Goal: Task Accomplishment & Management: Manage account settings

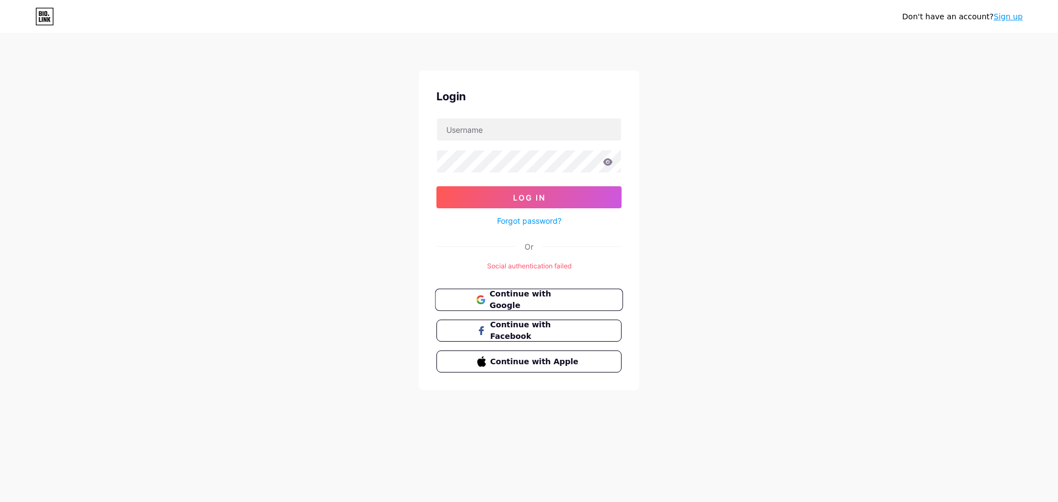
click at [518, 297] on span "Continue with Google" at bounding box center [535, 300] width 92 height 24
click at [543, 301] on span "Continue with Google" at bounding box center [535, 300] width 92 height 24
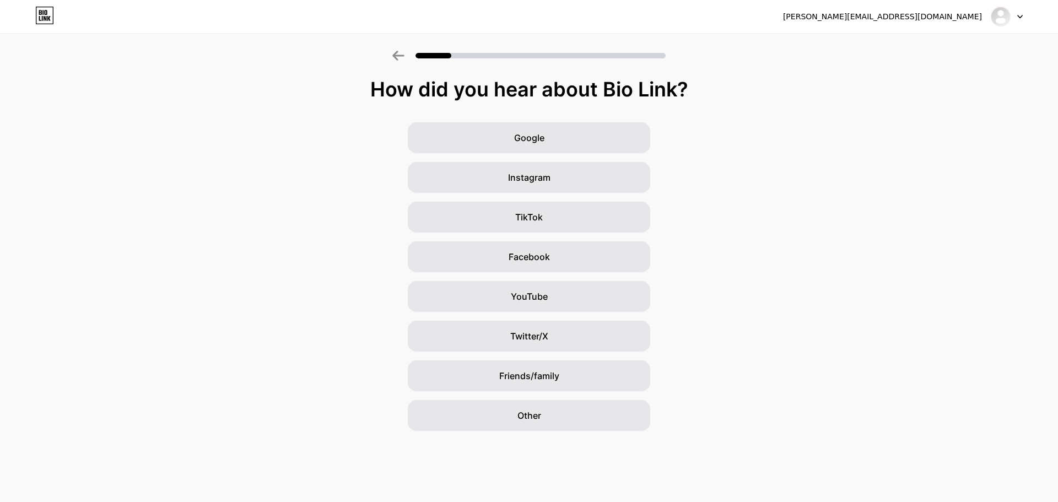
click at [1016, 20] on div at bounding box center [1006, 17] width 32 height 20
click at [939, 47] on li "Logout" at bounding box center [953, 45] width 137 height 30
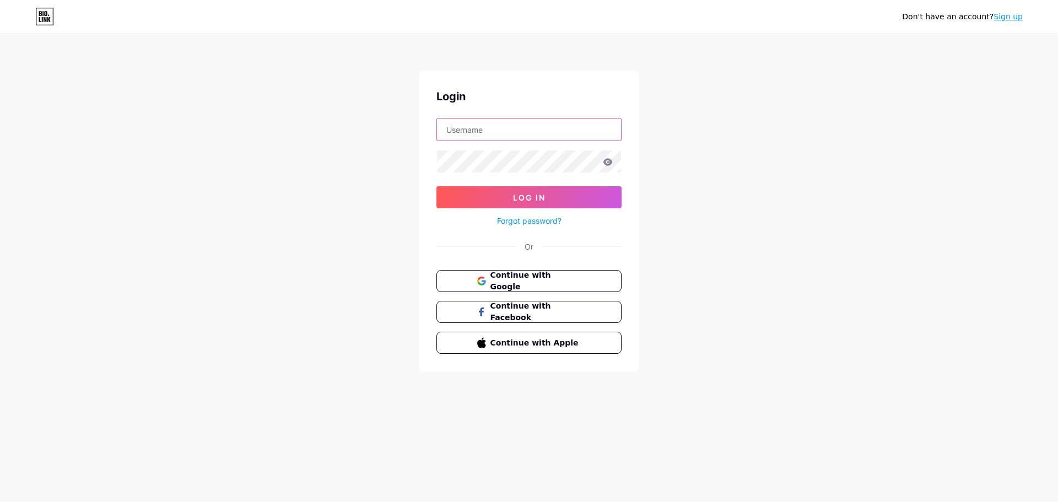
click at [545, 137] on input "text" at bounding box center [529, 129] width 184 height 22
click at [436, 186] on button "Log In" at bounding box center [528, 197] width 185 height 22
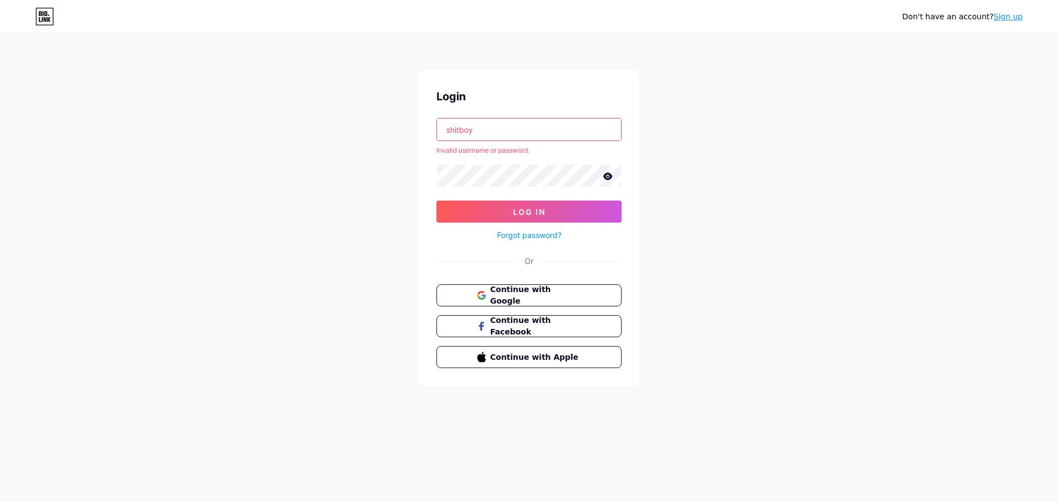
click at [512, 116] on div "Login shitboy Invalid username or password. Log In Forgot password? Or Continue…" at bounding box center [529, 228] width 220 height 315
click at [508, 132] on input "shitboy" at bounding box center [529, 129] width 184 height 22
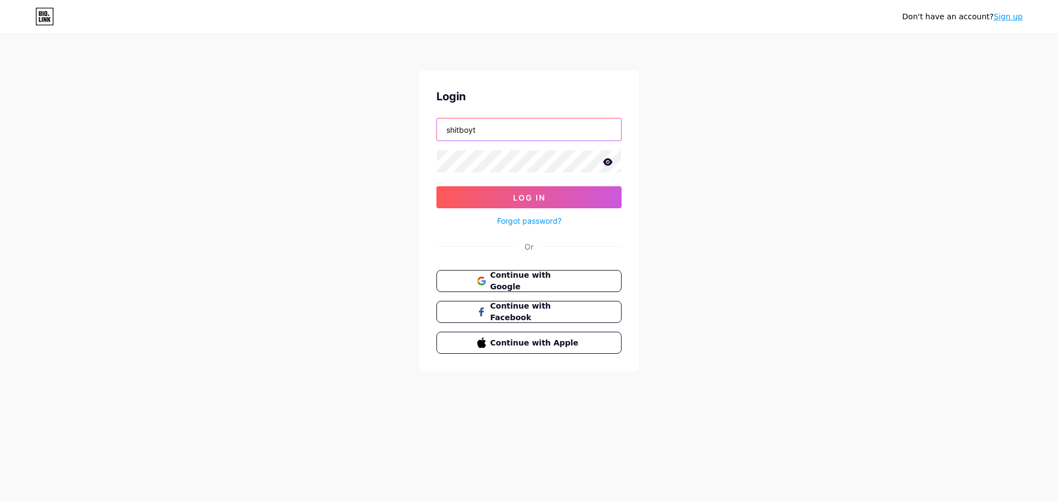
type input "shitboy"
click at [1010, 19] on link "Sign up" at bounding box center [1007, 16] width 29 height 9
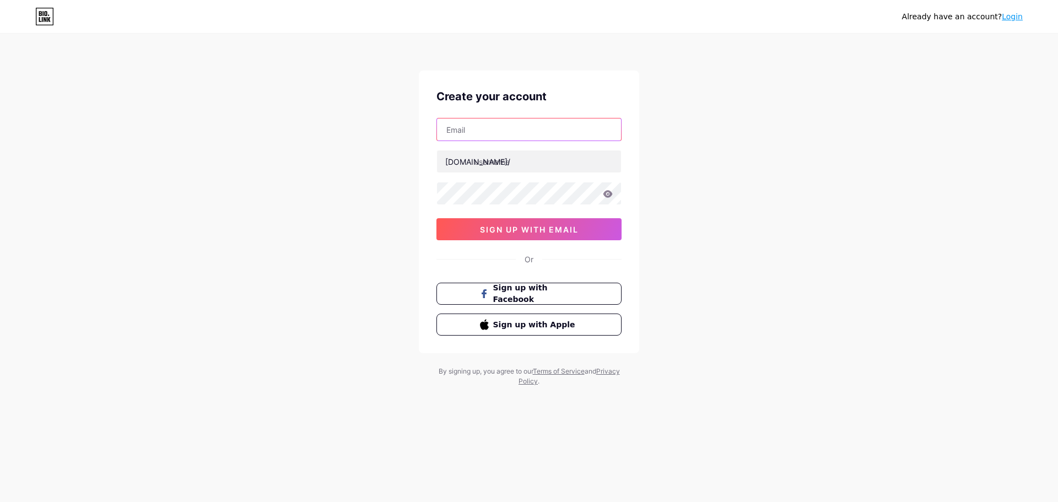
drag, startPoint x: 513, startPoint y: 136, endPoint x: 334, endPoint y: 144, distance: 179.2
click at [336, 144] on div "Already have an account? Login Create your account bio.link/ 0cAFcWeA64pfAQUbbn…" at bounding box center [529, 210] width 1058 height 421
click at [466, 159] on div "bio.link/" at bounding box center [477, 162] width 65 height 12
click at [508, 126] on input "text" at bounding box center [529, 129] width 184 height 22
click at [486, 160] on input "text" at bounding box center [529, 161] width 184 height 22
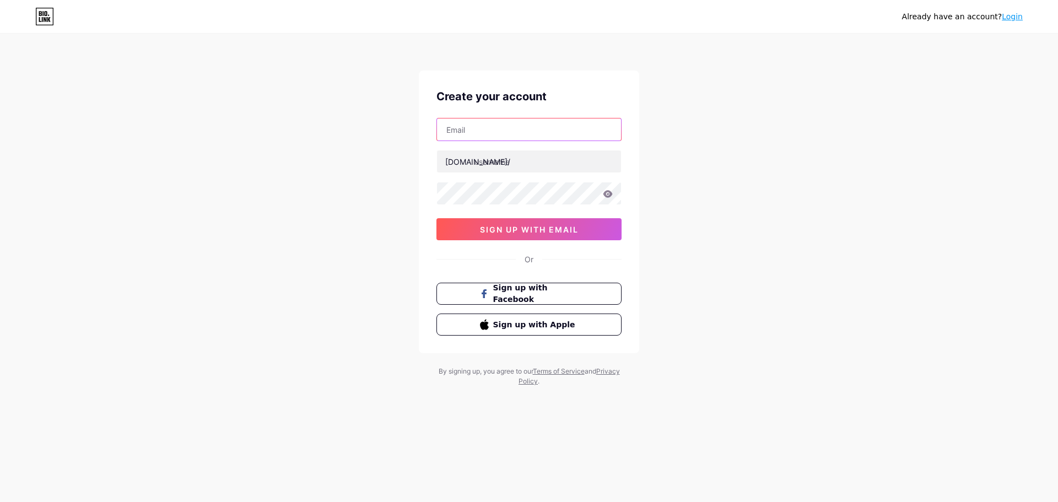
click at [507, 130] on input "text" at bounding box center [529, 129] width 184 height 22
click at [1019, 19] on link "Login" at bounding box center [1012, 16] width 21 height 9
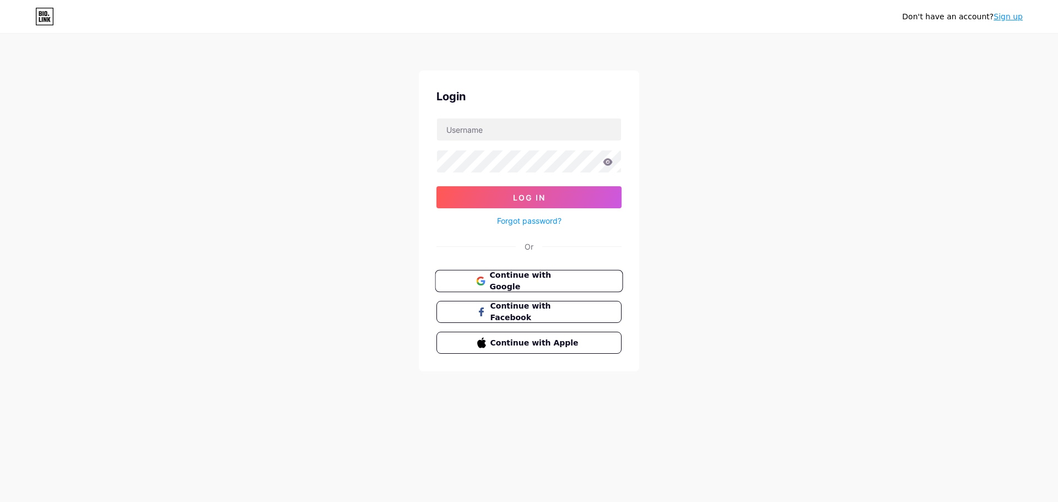
click at [541, 280] on span "Continue with Google" at bounding box center [535, 281] width 92 height 24
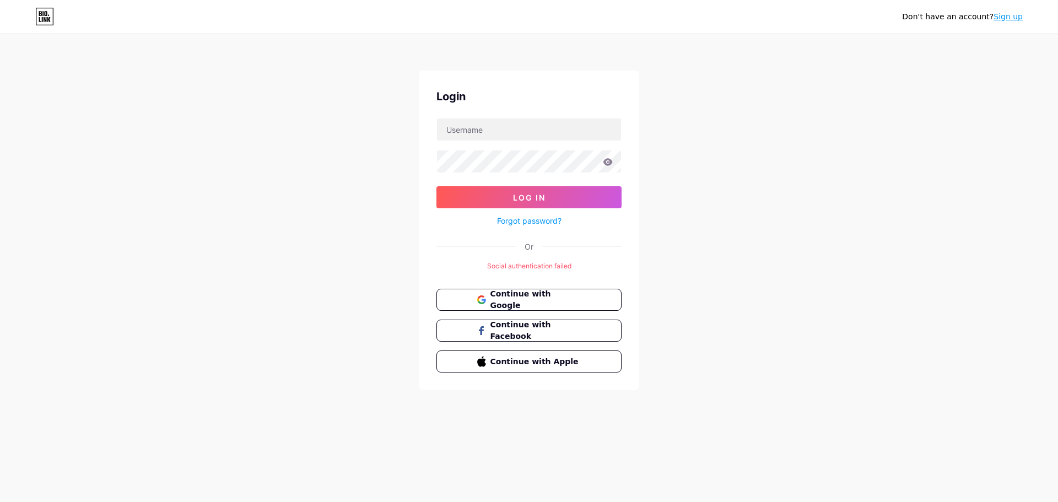
click at [1002, 20] on link "Sign up" at bounding box center [1007, 16] width 29 height 9
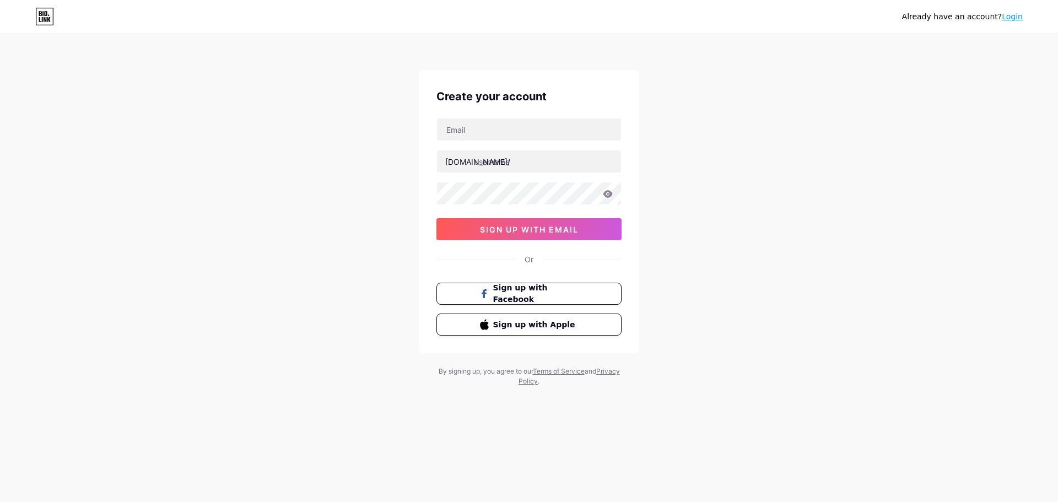
click at [1005, 18] on link "Login" at bounding box center [1012, 16] width 21 height 9
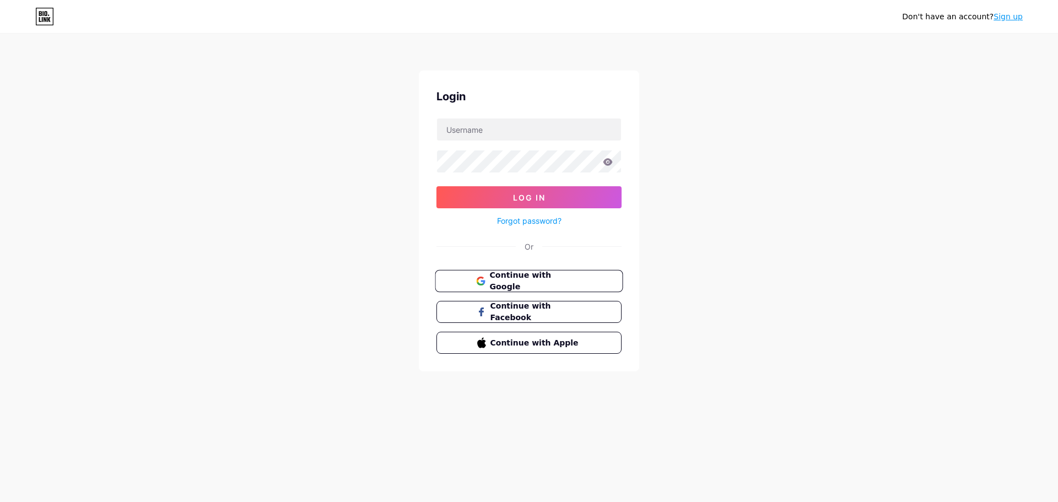
click at [518, 284] on span "Continue with Google" at bounding box center [535, 281] width 92 height 24
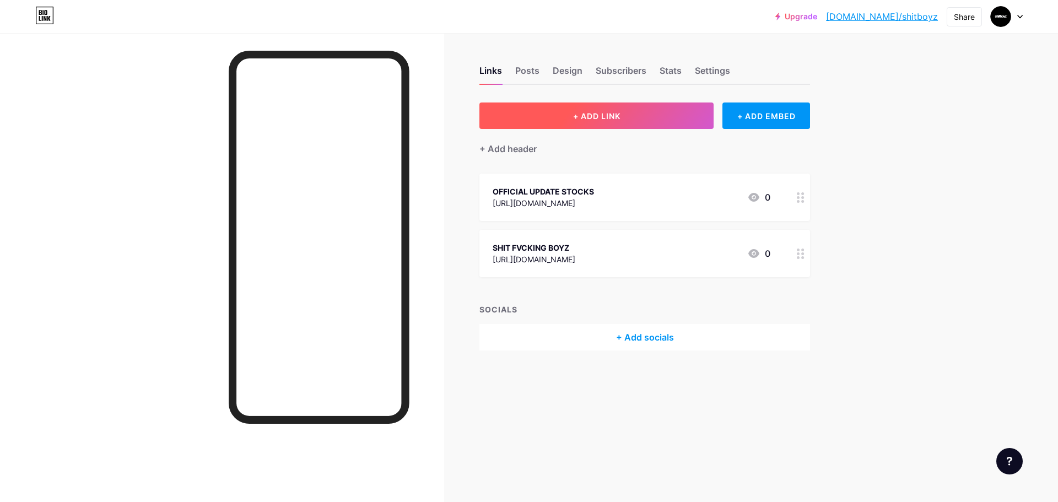
click at [619, 118] on span "+ ADD LINK" at bounding box center [596, 115] width 47 height 9
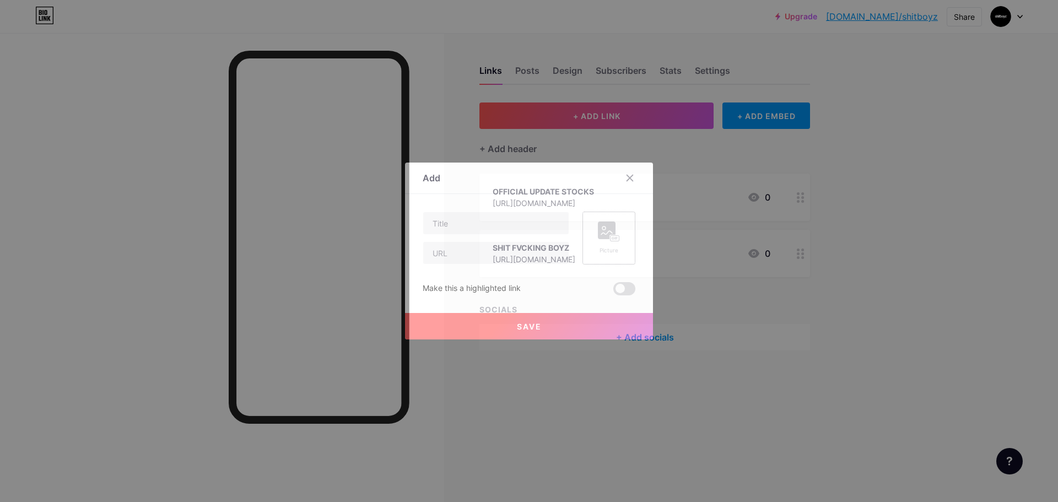
click at [602, 237] on rect at bounding box center [607, 230] width 18 height 18
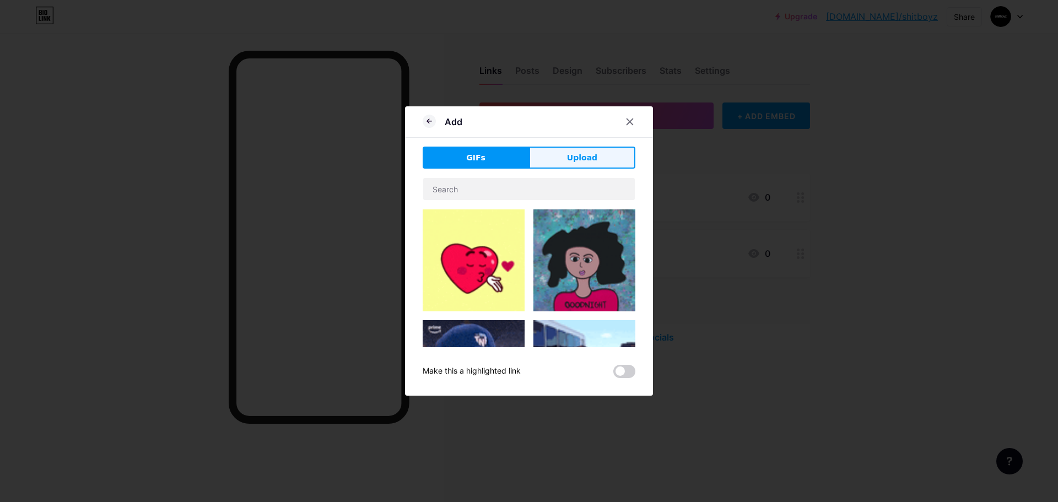
click at [583, 158] on span "Upload" at bounding box center [582, 158] width 30 height 12
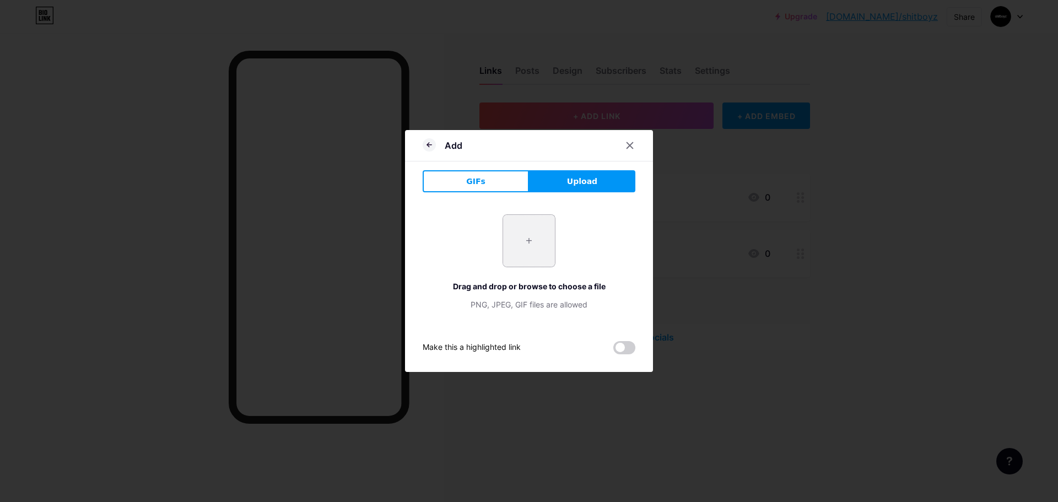
click at [525, 247] on input "file" at bounding box center [529, 241] width 52 height 52
click at [543, 237] on input "file" at bounding box center [529, 241] width 52 height 52
type input "C:\fakepath\539884191_1349392253860627_3451217889943381972_n.jpg"
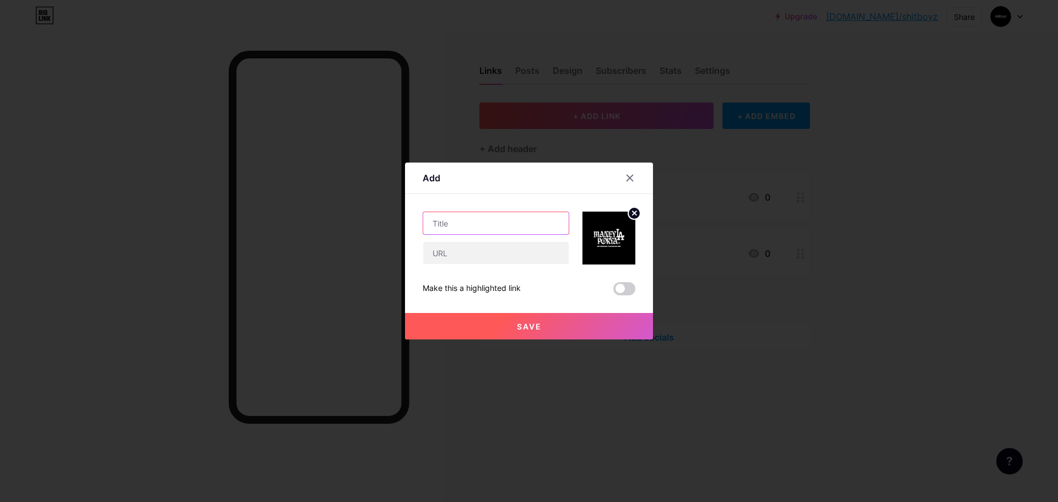
click at [520, 226] on input "text" at bounding box center [495, 223] width 145 height 22
paste input "https://www.facebook.com/Shitfvckingboyz"
type input "https://www.facebook.com/Shitfvckingboyz"
click at [496, 255] on input "text" at bounding box center [495, 253] width 145 height 22
paste input "https://www.facebook.com/Shitfvckingboyz"
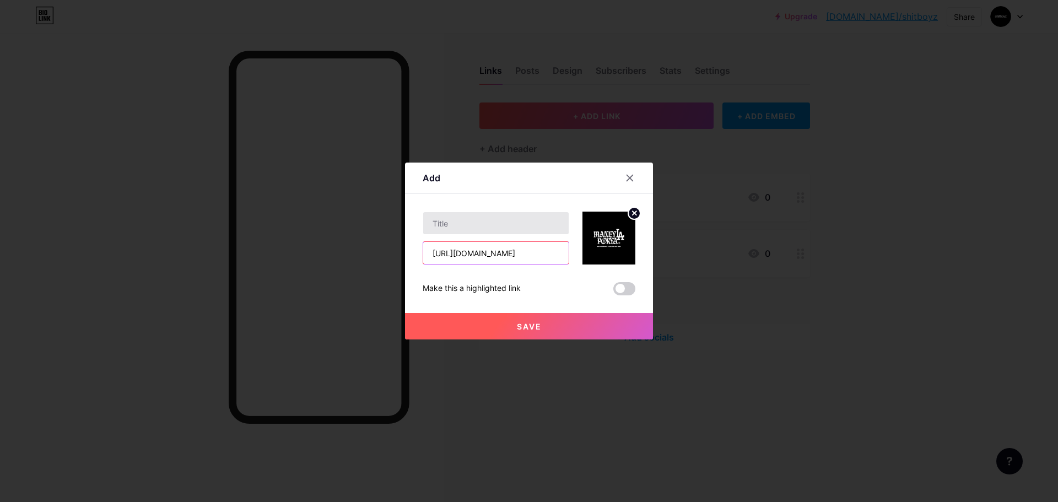
scroll to position [0, 33]
type input "https://www.facebook.com/Shitfvckingboyz"
click at [484, 224] on input "text" at bounding box center [495, 223] width 145 height 22
type input "SHIT FVKING BOYZ"
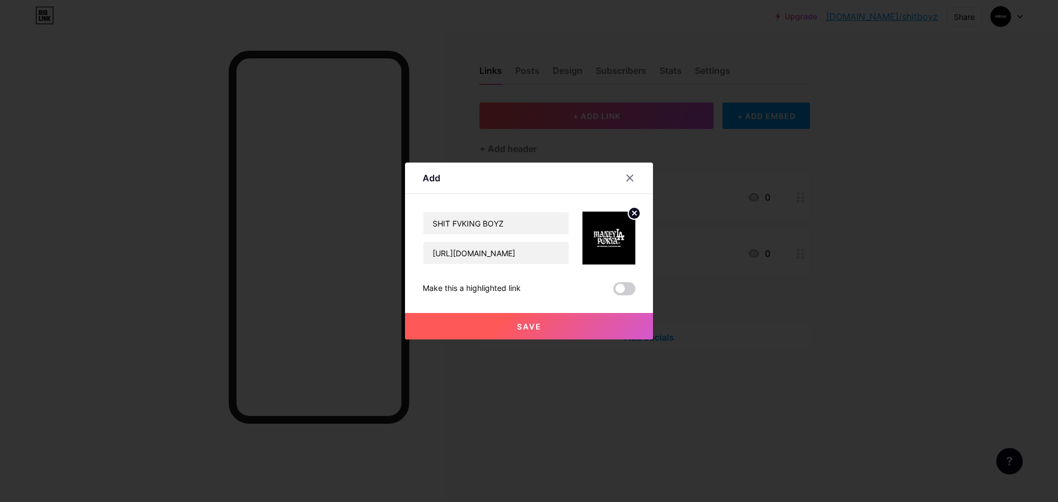
click at [534, 328] on span "Save" at bounding box center [529, 326] width 25 height 9
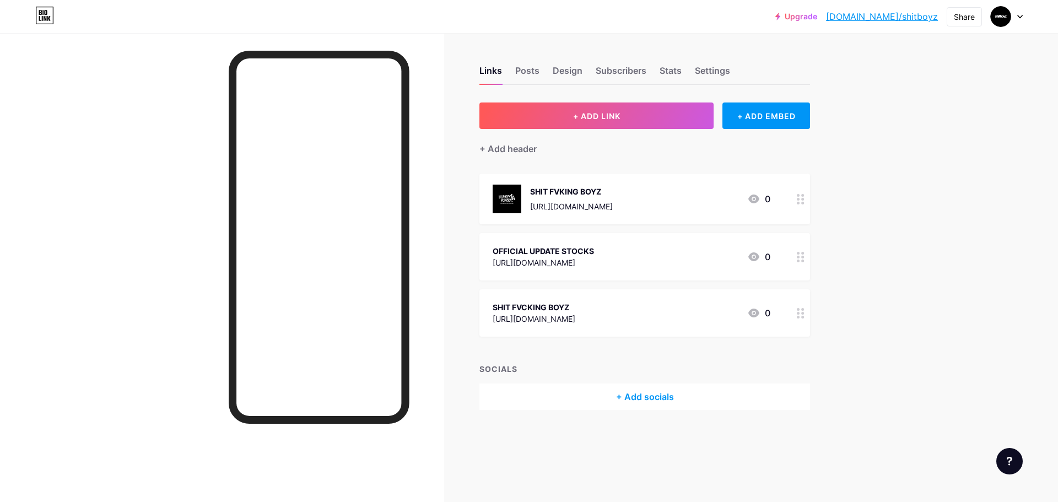
click at [670, 251] on div "OFFICIAL UPDATE STOCKS https://shitfvckingboys.my.canva.site/ 0" at bounding box center [631, 256] width 278 height 25
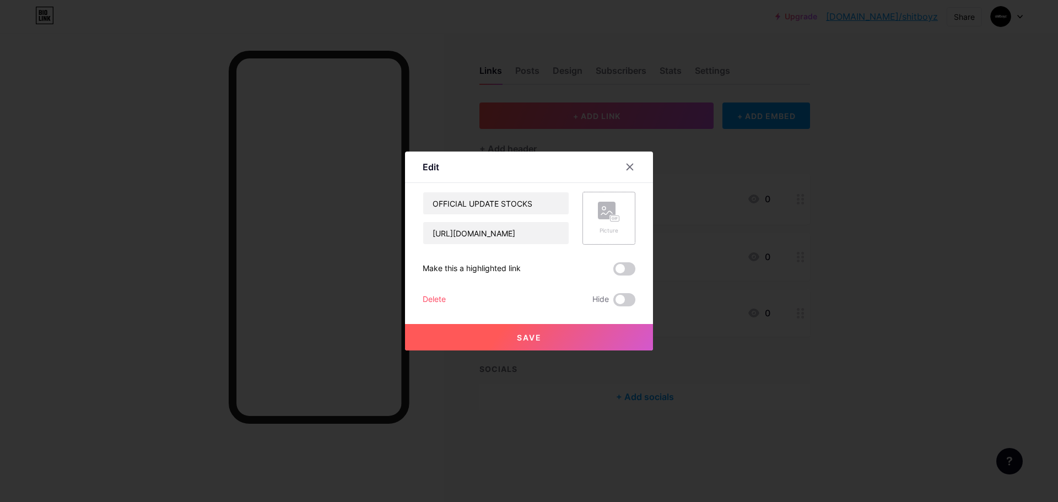
click at [599, 209] on rect at bounding box center [607, 211] width 18 height 18
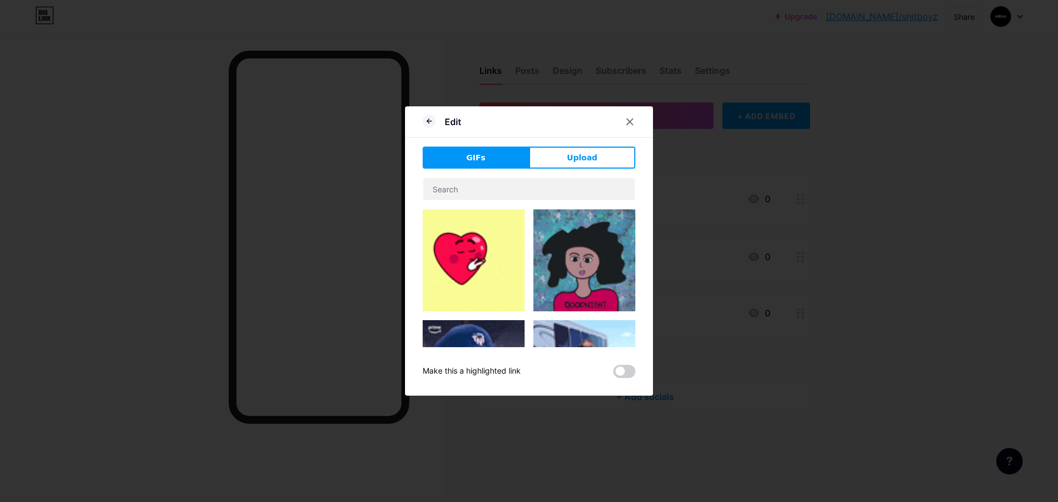
click at [578, 154] on span "Upload" at bounding box center [582, 158] width 30 height 12
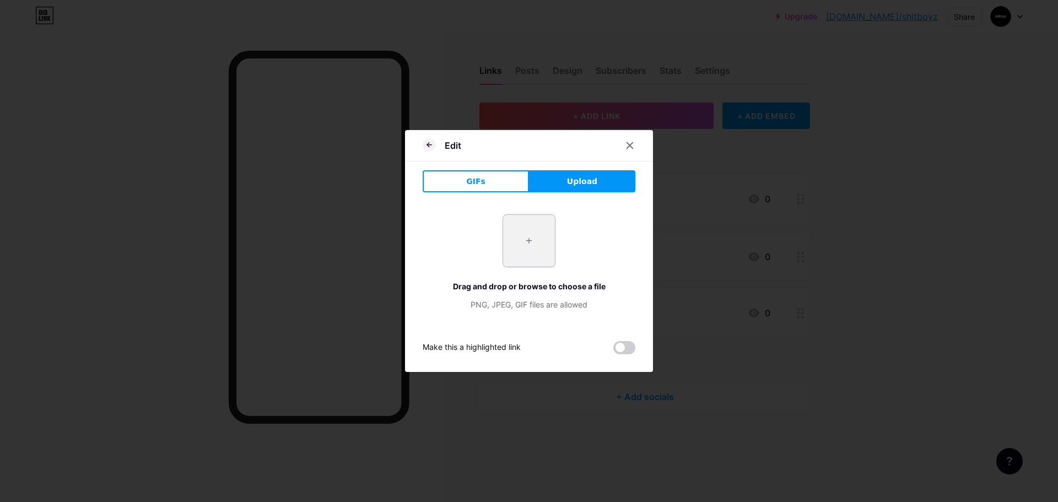
click at [534, 253] on input "file" at bounding box center [529, 241] width 52 height 52
type input "C:\fakepath\539884191_1349392253860627_3451217889943381972_n.jpg"
click at [503, 215] on input "file" at bounding box center [529, 241] width 52 height 52
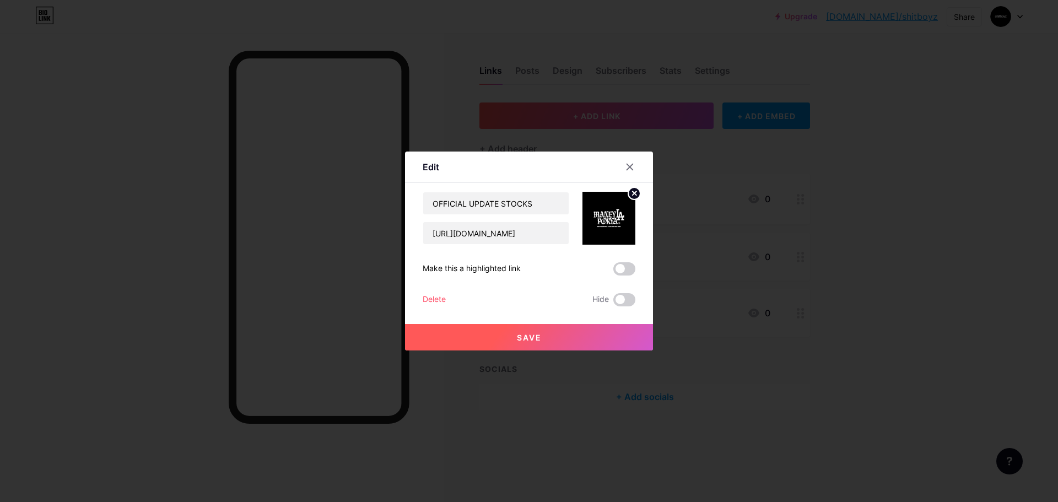
click at [594, 339] on button "Save" at bounding box center [529, 337] width 248 height 26
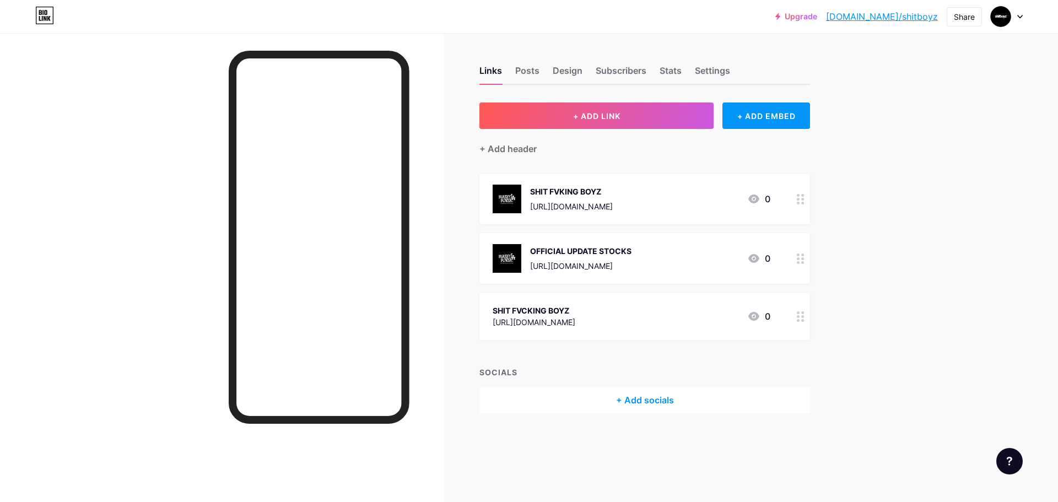
click at [934, 71] on div "Upgrade bio.link/shitbo... bio.link/shitboyz Share Switch accounts SHIT FVCKING…" at bounding box center [529, 251] width 1058 height 502
click at [972, 12] on div "Share" at bounding box center [964, 17] width 21 height 12
click at [911, 56] on div "Copy link" at bounding box center [899, 57] width 164 height 26
click at [798, 312] on circle at bounding box center [798, 312] width 3 height 3
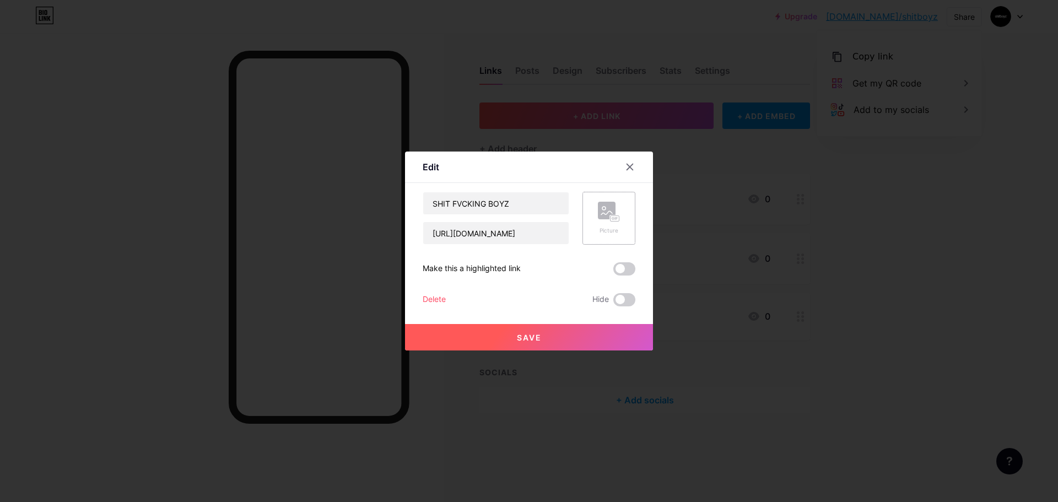
click at [599, 210] on rect at bounding box center [607, 211] width 18 height 18
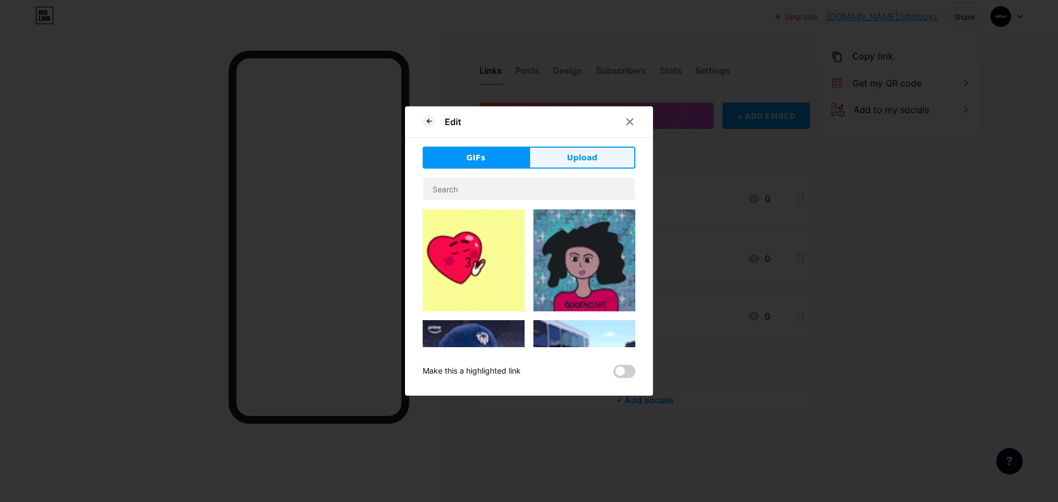
click at [565, 160] on button "Upload" at bounding box center [582, 158] width 106 height 22
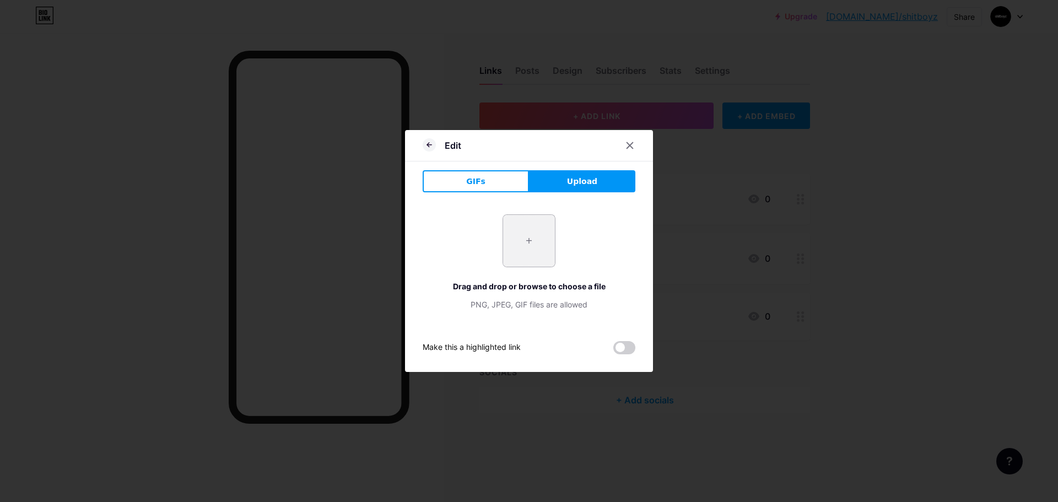
click at [533, 239] on input "file" at bounding box center [529, 241] width 52 height 52
type input "C:\fakepath\539884191_1349392253860627_3451217889943381972_n.jpg"
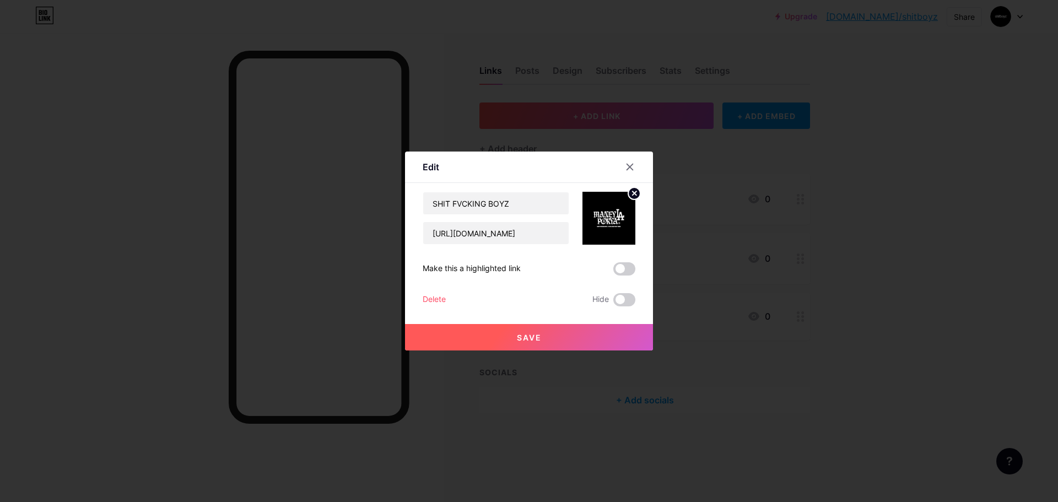
click at [553, 334] on button "Save" at bounding box center [529, 337] width 248 height 26
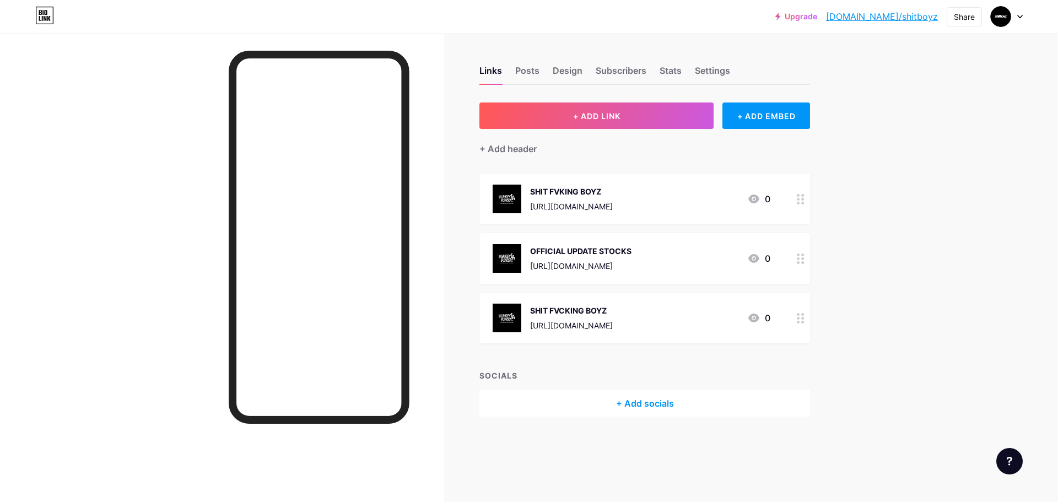
drag, startPoint x: 935, startPoint y: 99, endPoint x: 932, endPoint y: 40, distance: 59.0
click at [936, 99] on div "Upgrade bio.link/shitbo... bio.link/shitboyz Share Switch accounts SHIT FVCKING…" at bounding box center [529, 251] width 1058 height 502
click at [913, 18] on link "[DOMAIN_NAME]/shitboyz" at bounding box center [882, 16] width 112 height 13
click at [799, 200] on icon at bounding box center [801, 199] width 8 height 10
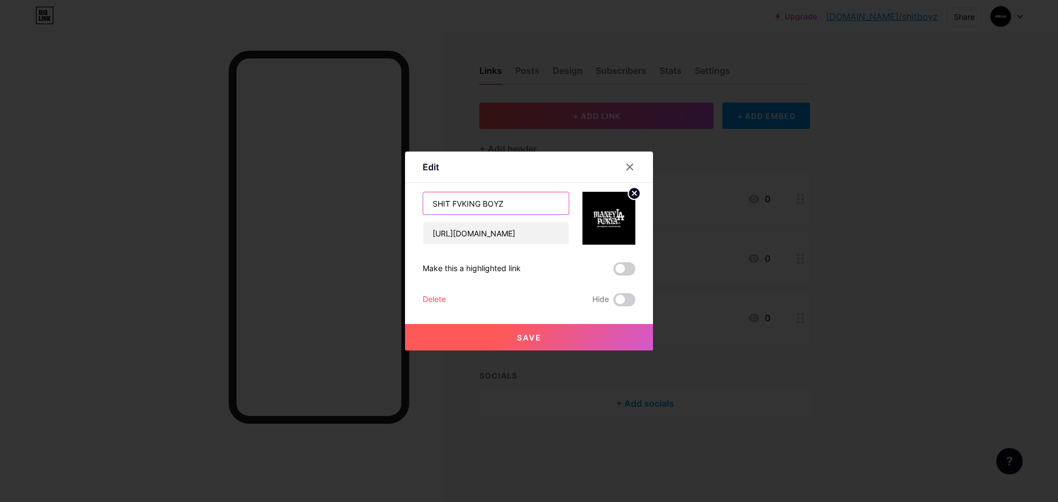
click at [528, 204] on input "SHIT FVKING BOYZ" at bounding box center [495, 203] width 145 height 22
click at [433, 203] on input "SHIT FVKING BOYZ" at bounding box center [495, 203] width 145 height 22
click at [559, 201] on input "FACEBOOK "SHIT FVKING BOYZ" at bounding box center [495, 203] width 145 height 22
type input "FACEBOOK "SHIT FVKING BOYZ""
click at [547, 343] on button "Save" at bounding box center [529, 337] width 248 height 26
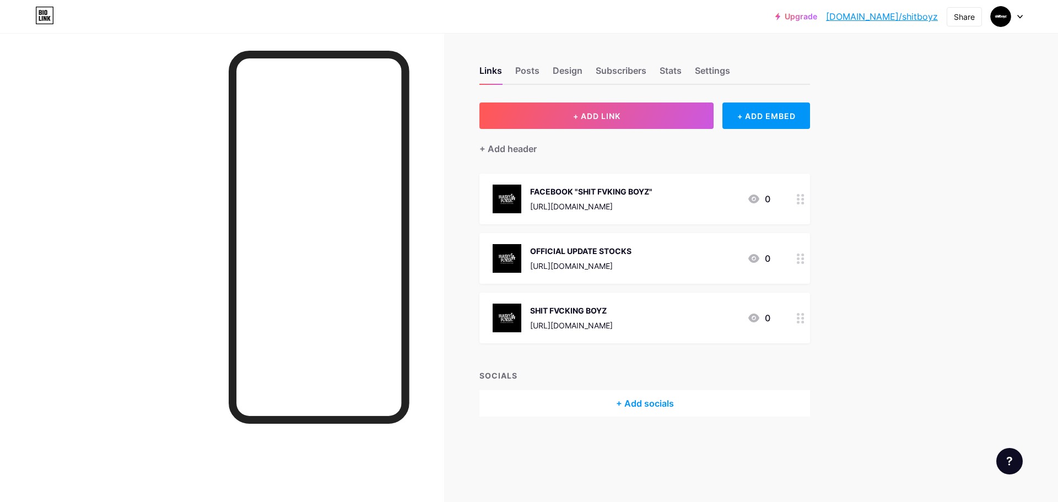
click at [613, 311] on div "SHIT FVCKING BOYZ" at bounding box center [571, 311] width 83 height 12
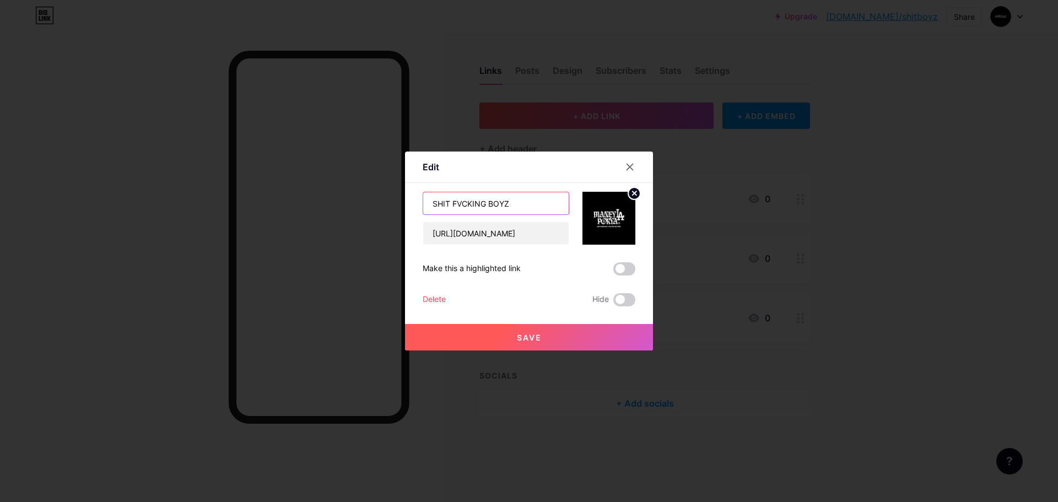
click at [434, 203] on input "SHIT FVCKING BOYZ" at bounding box center [495, 203] width 145 height 22
click at [560, 203] on input "INSTAGRAM "SHIT FVCKING BOYZ" at bounding box center [495, 203] width 145 height 22
type input "INSTAGRAM "SHIT FVCKING BOYZ""
click at [576, 329] on button "Save" at bounding box center [529, 337] width 248 height 26
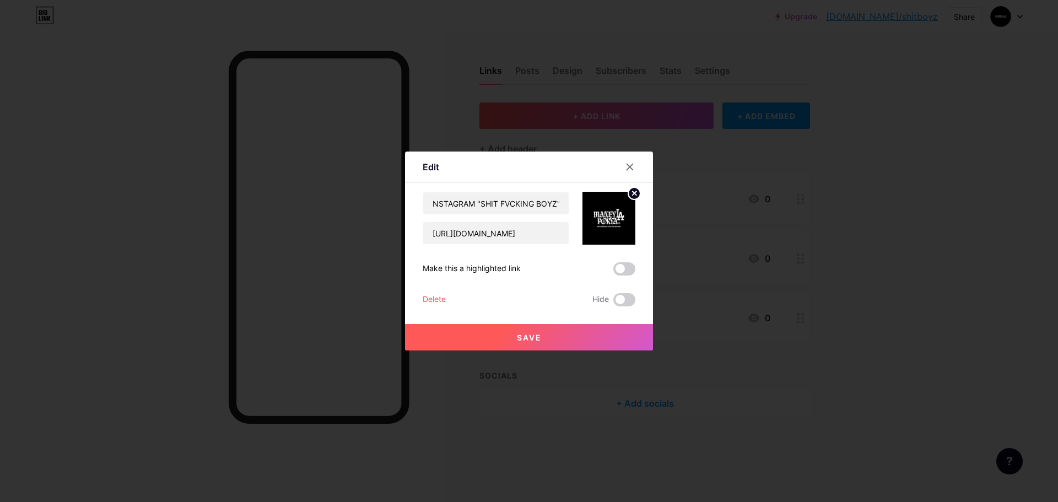
scroll to position [0, 0]
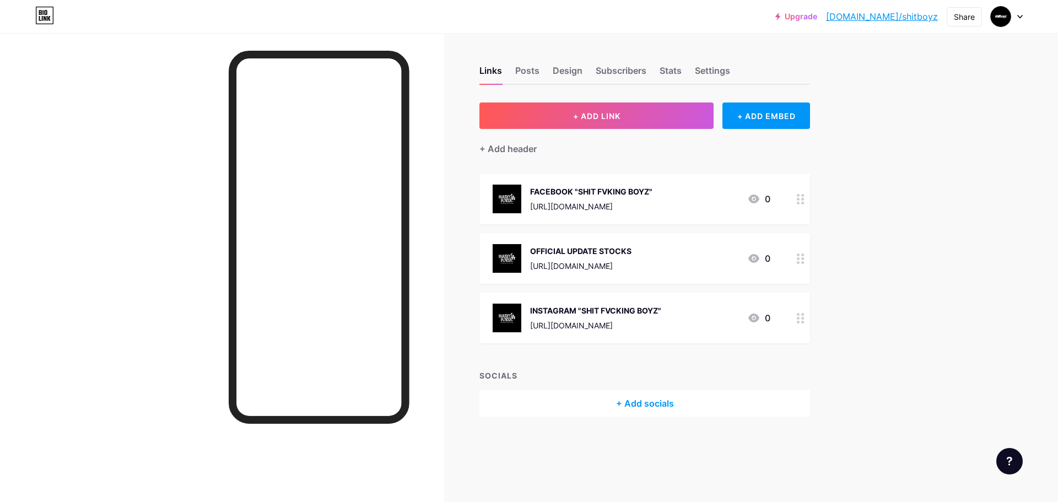
click at [585, 198] on div "FACEBOOK "SHIT FVKING BOYZ" https://www.facebook.com/Shitfvckingboyz" at bounding box center [591, 199] width 122 height 29
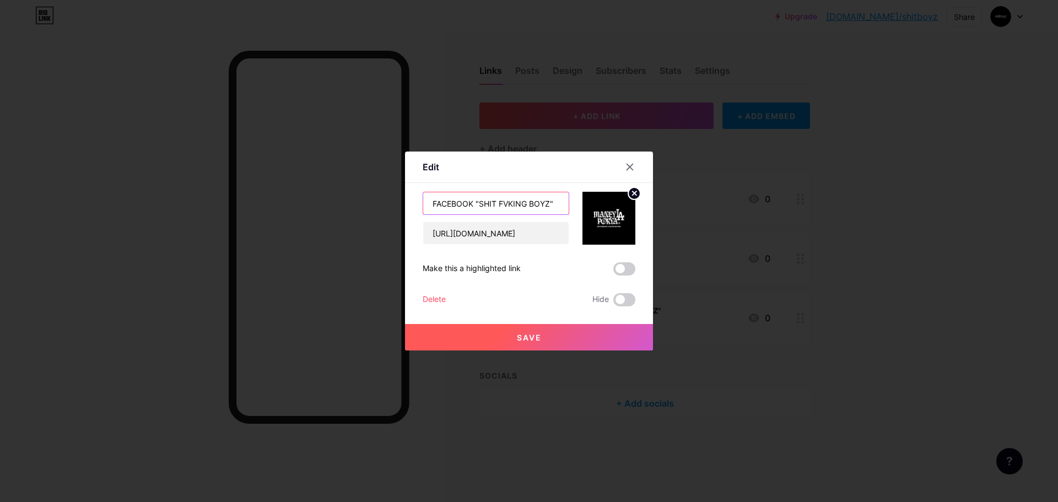
drag, startPoint x: 471, startPoint y: 203, endPoint x: 440, endPoint y: 205, distance: 31.5
click at [440, 205] on input "FACEBOOK "SHIT FVKING BOYZ"" at bounding box center [495, 203] width 145 height 22
type input "FB PAGE "SHIT FVKING BOYZ""
click at [523, 337] on span "Save" at bounding box center [529, 337] width 25 height 9
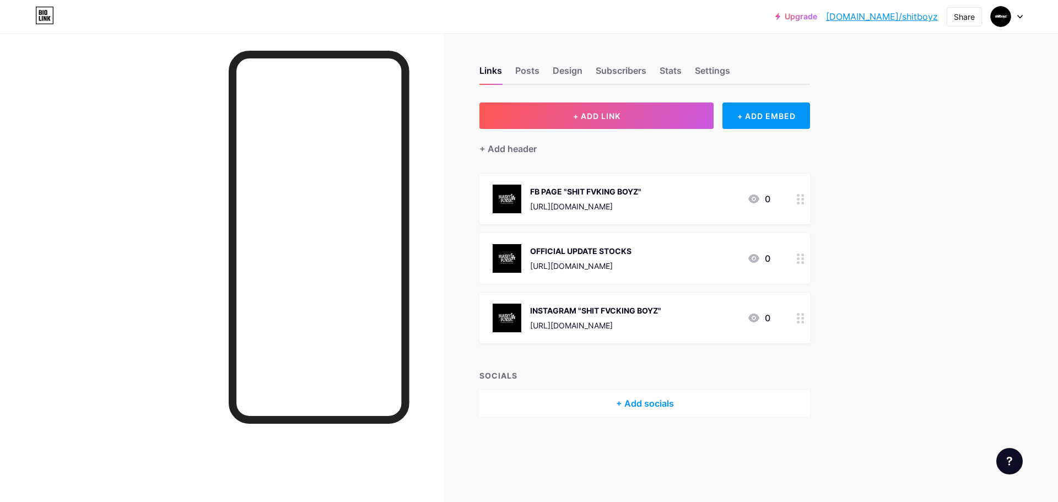
click at [590, 308] on div "INSTAGRAM "SHIT FVCKING BOYZ"" at bounding box center [595, 311] width 131 height 12
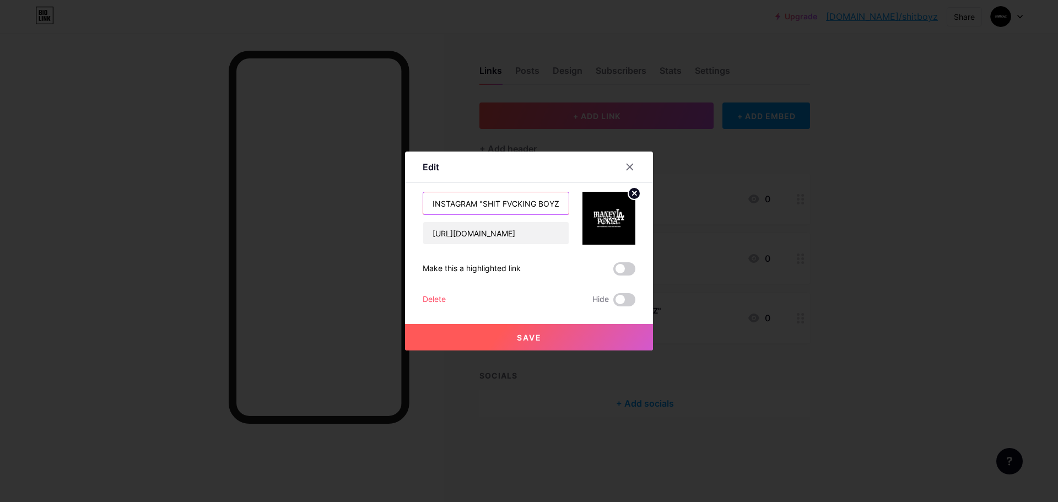
drag, startPoint x: 477, startPoint y: 202, endPoint x: 385, endPoint y: 209, distance: 91.8
click at [385, 209] on div "Edit Content YouTube Play YouTube video without leaving your page. ADD Vimeo Pl…" at bounding box center [529, 251] width 1058 height 502
type input "IG STORE "SHIT FVCKING BOYZ""
click at [502, 335] on button "Save" at bounding box center [529, 337] width 248 height 26
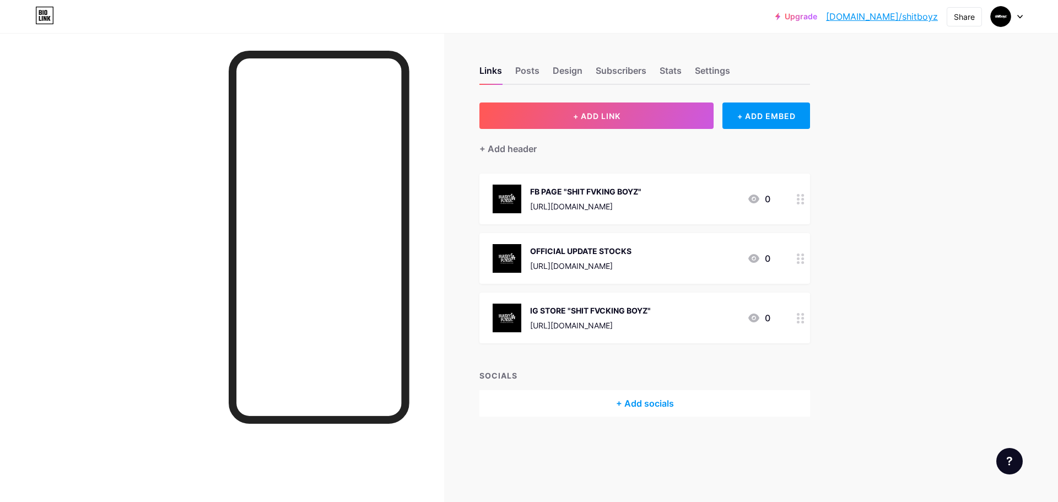
click at [541, 442] on div "Links Posts Design Subscribers Stats Settings + ADD LINK + ADD EMBED + Add head…" at bounding box center [428, 252] width 856 height 439
click at [916, 18] on link "[DOMAIN_NAME]/shitboyz" at bounding box center [882, 16] width 112 height 13
drag, startPoint x: 632, startPoint y: 252, endPoint x: 648, endPoint y: 214, distance: 41.2
click at [649, 213] on span "FB PAGE "SHIT FVKING BOYZ" https://www.facebook.com/Shitfvckingboyz 0 OFFICIAL …" at bounding box center [644, 259] width 331 height 170
drag, startPoint x: 925, startPoint y: 236, endPoint x: 916, endPoint y: 239, distance: 9.6
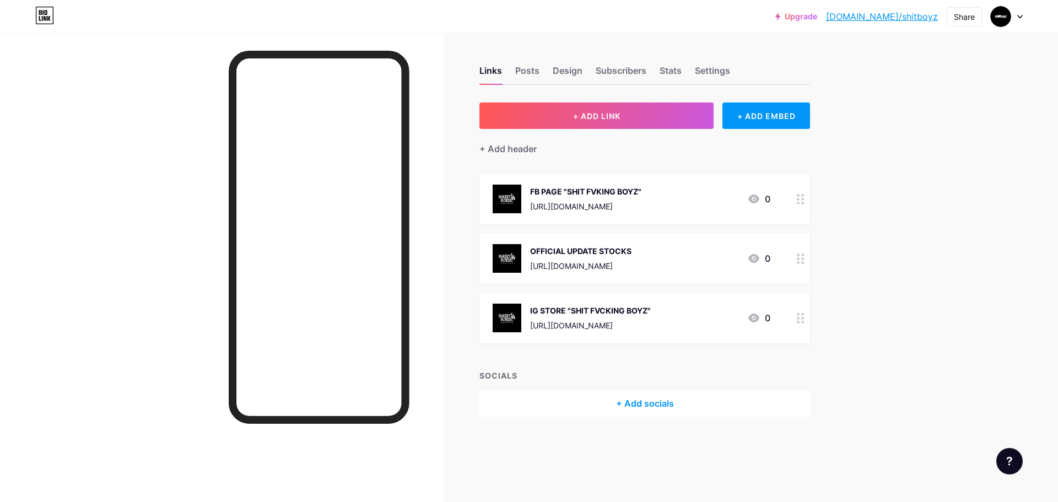
click at [926, 236] on div "Upgrade bio.link/shitbo... bio.link/shitboyz Share Switch accounts SHIT FVCKING…" at bounding box center [529, 251] width 1058 height 502
click at [633, 405] on div "+ Add socials" at bounding box center [644, 403] width 331 height 26
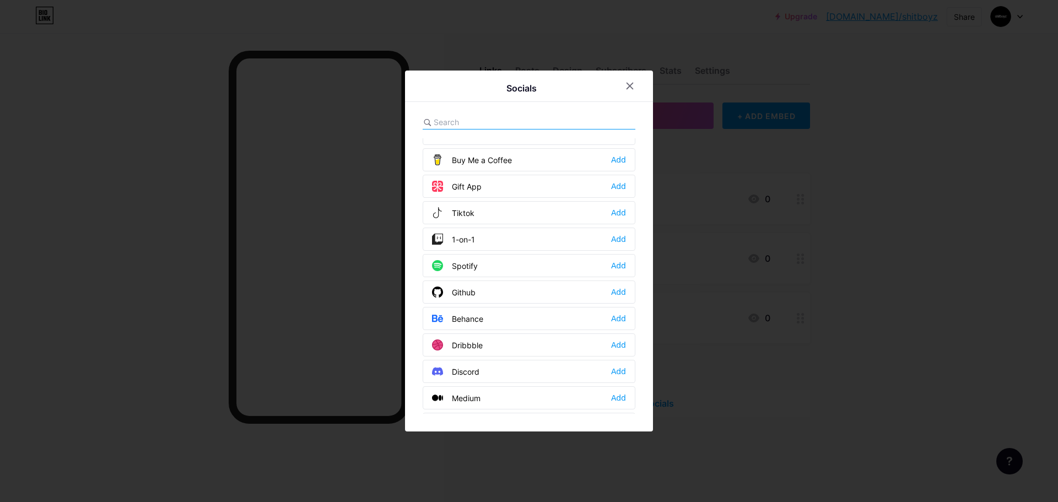
scroll to position [165, 0]
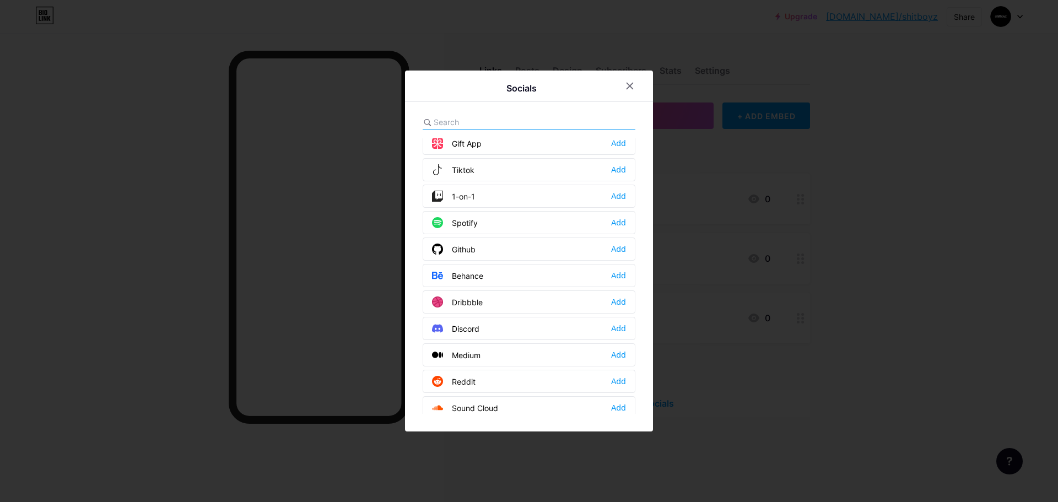
click at [476, 164] on div "Tiktok Add" at bounding box center [529, 169] width 213 height 23
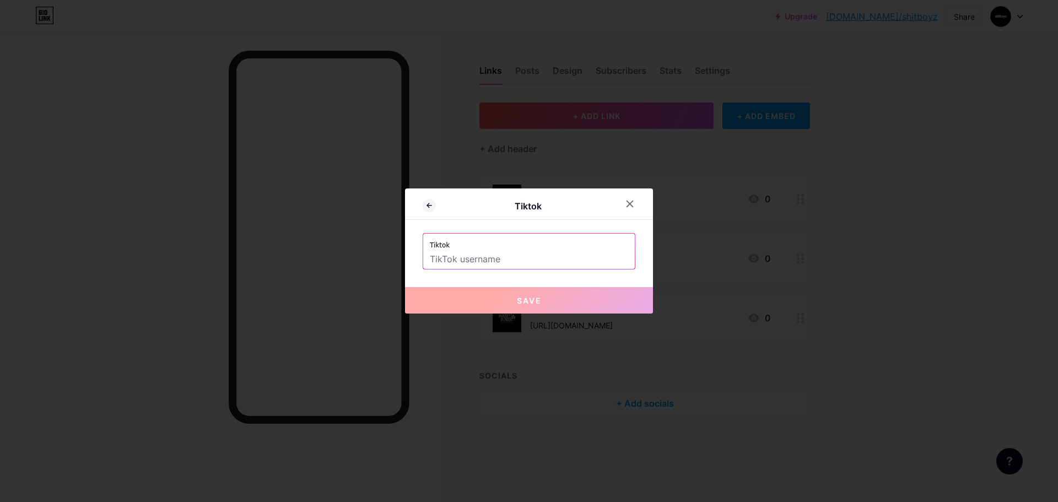
click at [494, 252] on input "text" at bounding box center [529, 259] width 198 height 19
click at [631, 202] on icon at bounding box center [630, 204] width 6 height 6
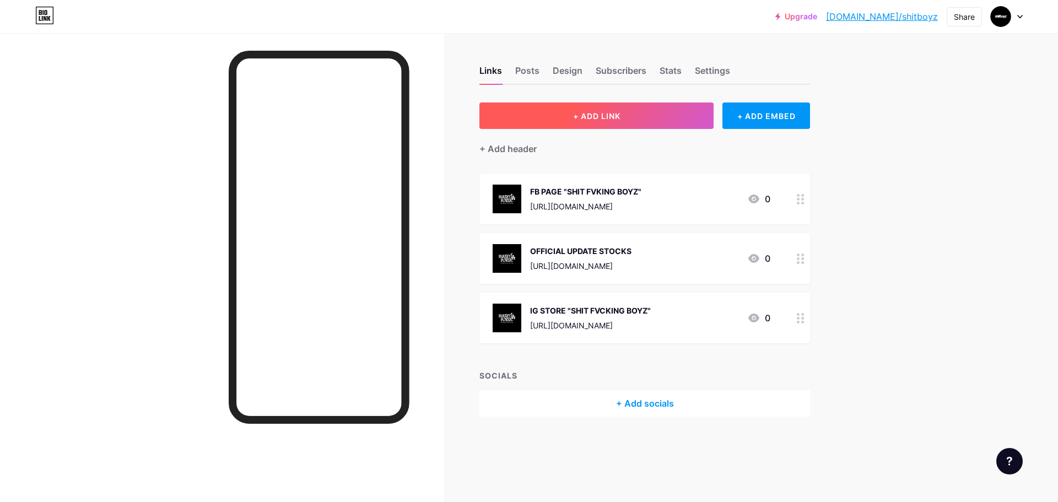
click at [630, 113] on button "+ ADD LINK" at bounding box center [596, 115] width 234 height 26
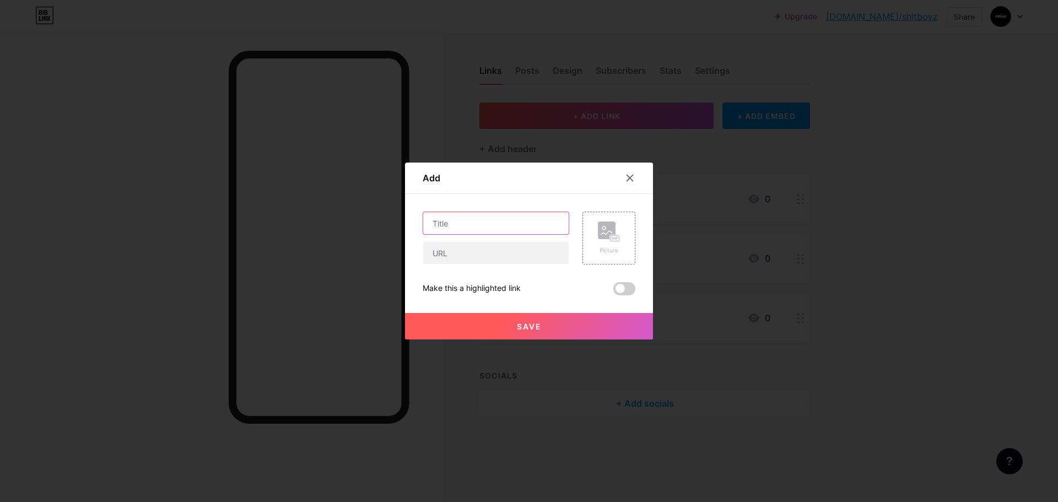
click at [488, 226] on input "text" at bounding box center [495, 223] width 145 height 22
click at [469, 256] on input "text" at bounding box center [495, 253] width 145 height 22
paste input "[URL][DOMAIN_NAME]"
type input "[URL][DOMAIN_NAME]"
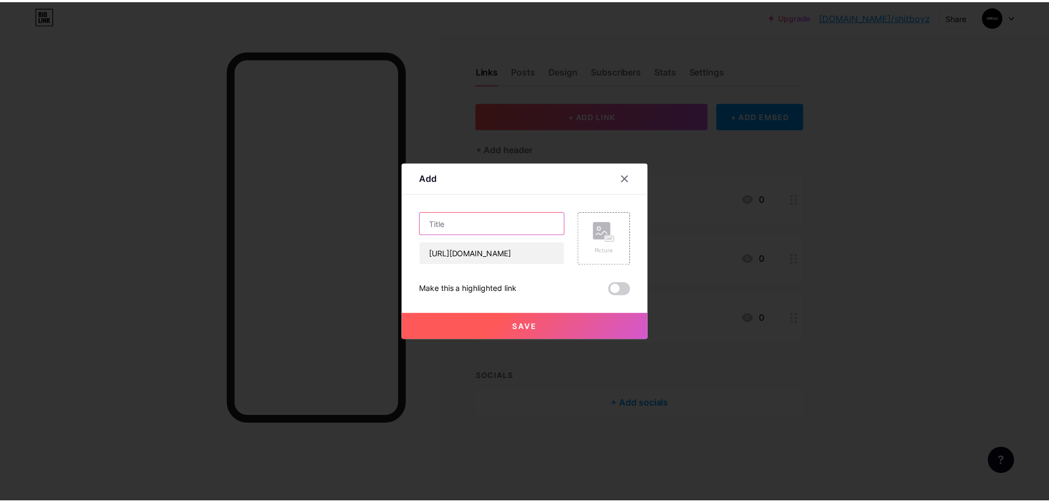
scroll to position [0, 0]
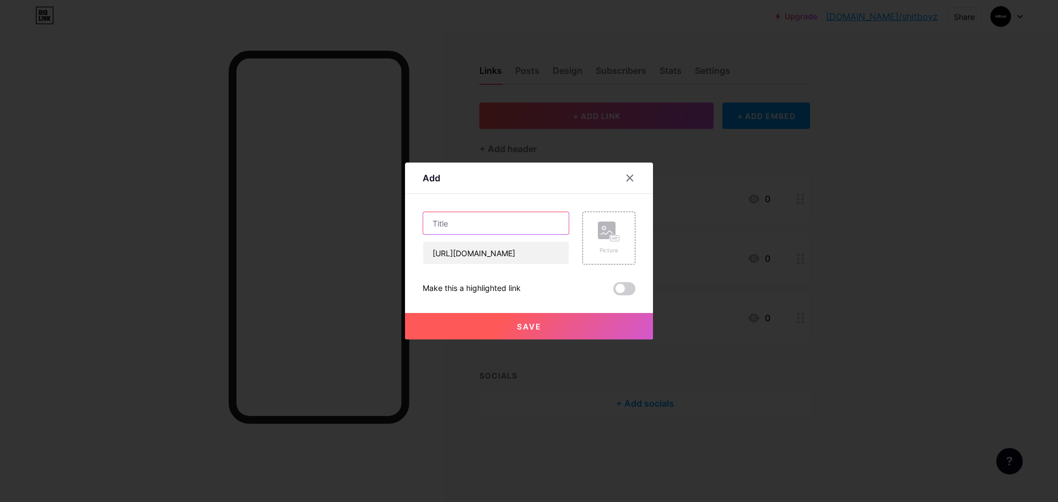
click at [475, 224] on input "text" at bounding box center [495, 223] width 145 height 22
type input "t"
type input "i"
type input "TIKTOK "SHITBOYZ""
click at [604, 323] on button "Save" at bounding box center [529, 326] width 248 height 26
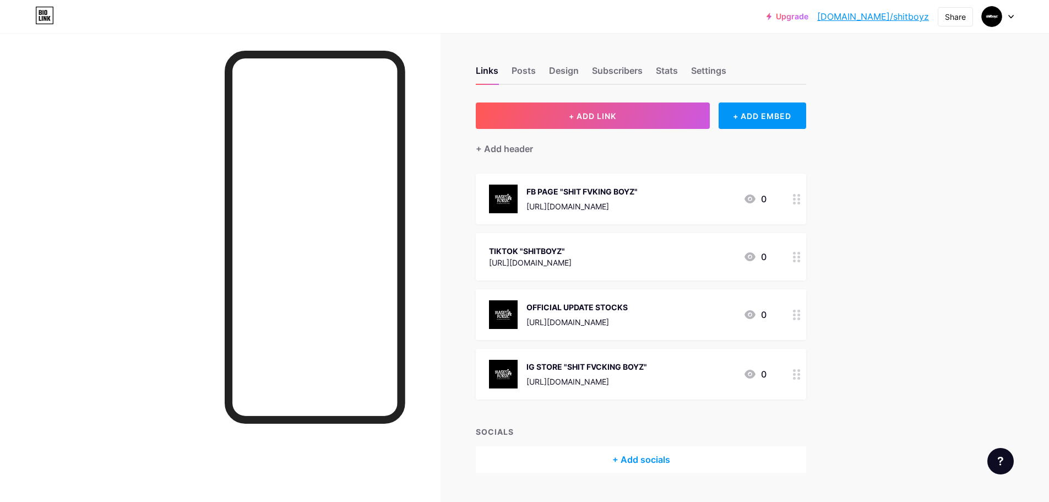
click at [626, 369] on div "IG STORE "SHIT FVCKING BOYZ"" at bounding box center [587, 367] width 121 height 12
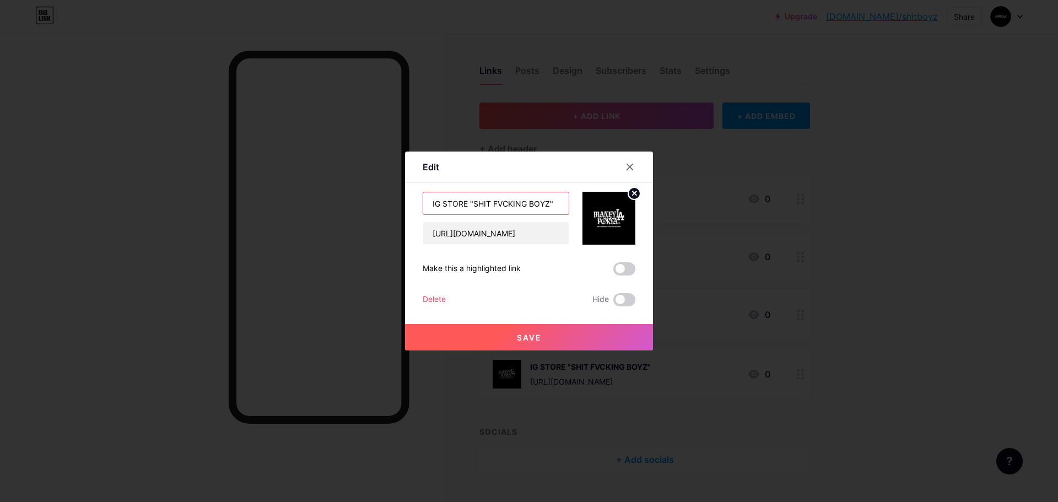
drag, startPoint x: 529, startPoint y: 202, endPoint x: 493, endPoint y: 204, distance: 35.9
click at [493, 204] on input "IG STORE "SHIT FVCKING BOYZ"" at bounding box center [495, 203] width 145 height 22
type input "IG STORE "SHITBOYZ""
click at [532, 335] on span "Save" at bounding box center [529, 337] width 25 height 9
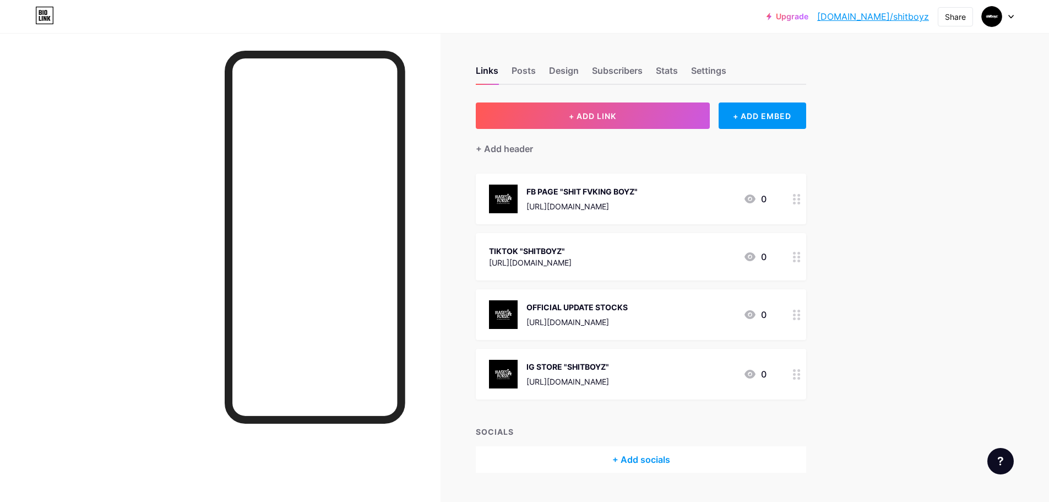
click at [638, 199] on div "FB PAGE "SHIT FVKING BOYZ" https://www.facebook.com/Shitfvckingboyz" at bounding box center [582, 199] width 111 height 29
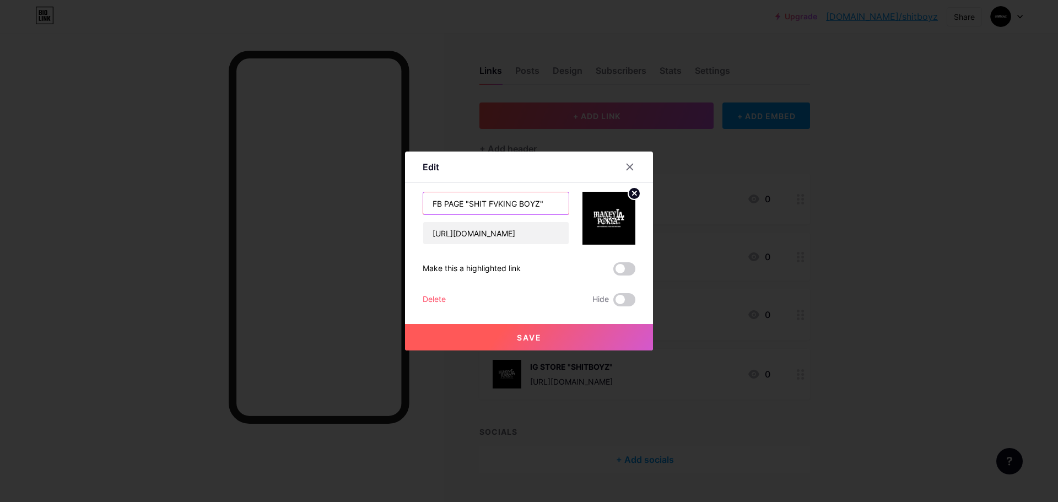
drag, startPoint x: 519, startPoint y: 202, endPoint x: 486, endPoint y: 203, distance: 33.6
click at [486, 203] on input "FB PAGE "SHIT FVKING BOYZ"" at bounding box center [495, 203] width 145 height 22
type input "FB PAGE "SHITBOYZ""
click at [527, 334] on span "Save" at bounding box center [529, 337] width 25 height 9
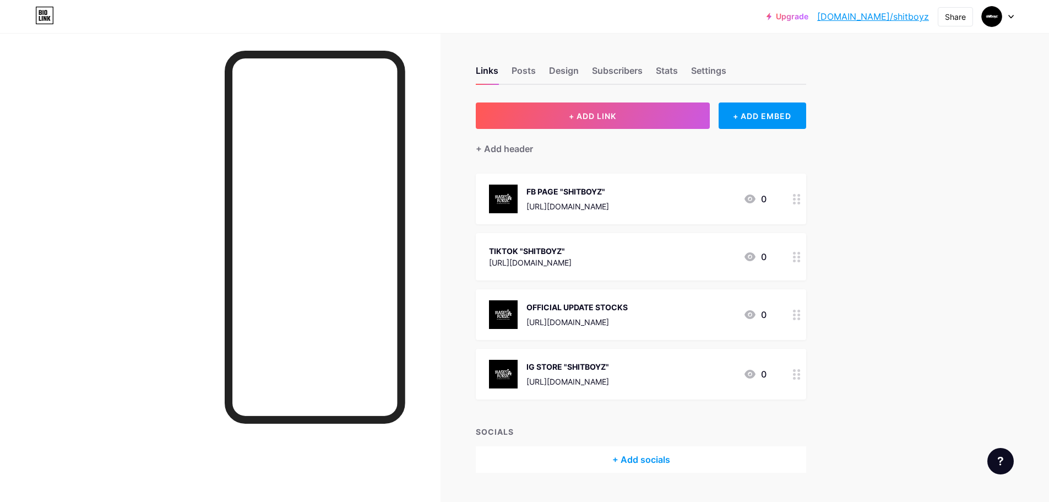
click at [897, 219] on div "Upgrade bio.link/shitbo... bio.link/shitboyz Share Switch accounts SHIT FVCKING…" at bounding box center [524, 264] width 1049 height 528
click at [797, 259] on icon at bounding box center [797, 257] width 8 height 10
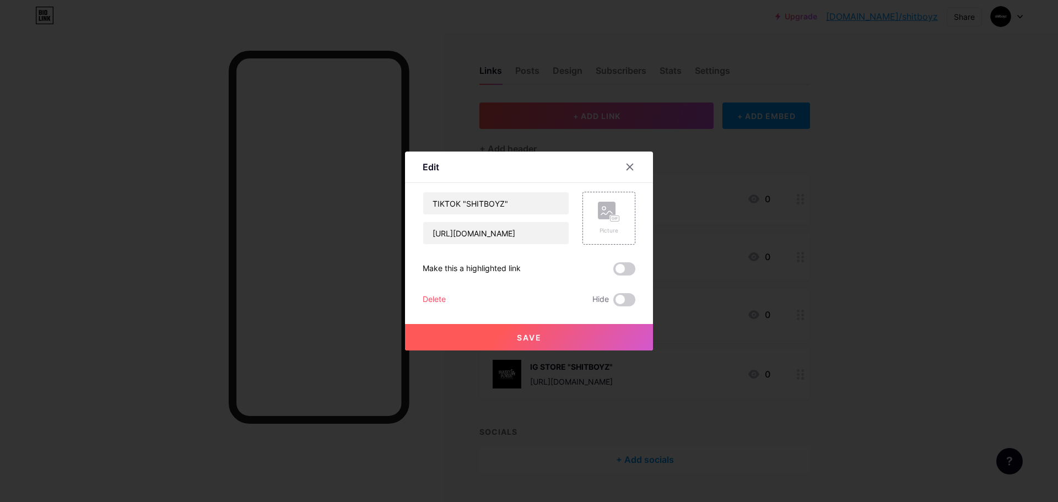
click at [878, 254] on div at bounding box center [529, 251] width 1058 height 502
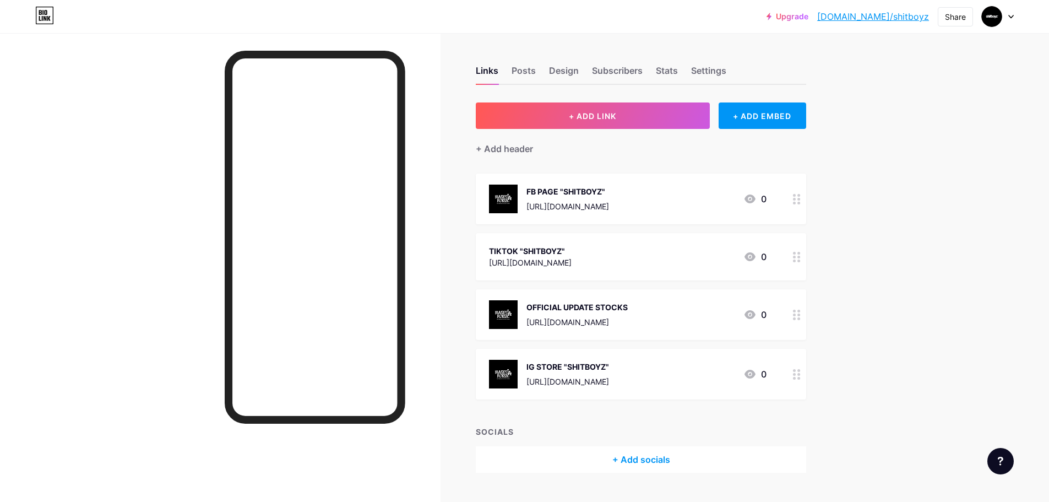
click at [800, 253] on icon at bounding box center [797, 257] width 8 height 10
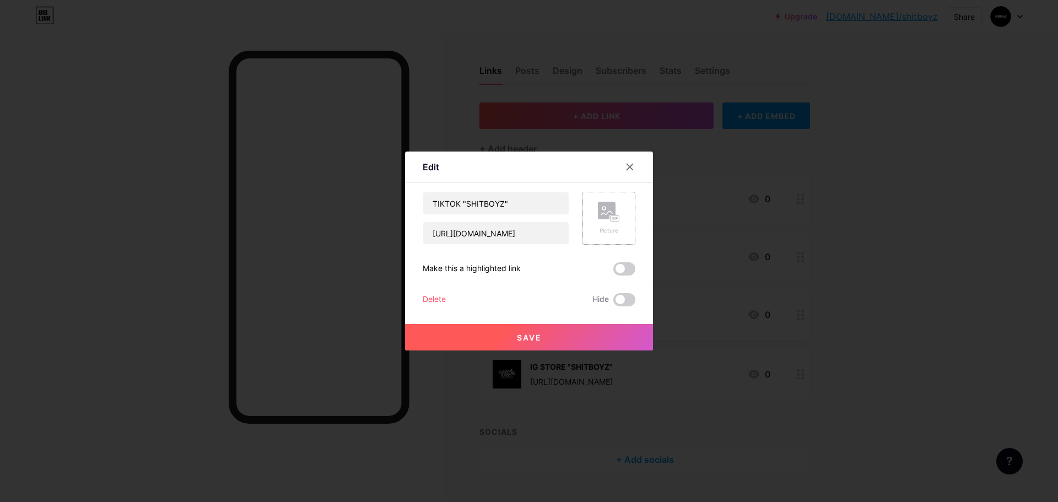
click at [612, 209] on rect at bounding box center [607, 211] width 18 height 18
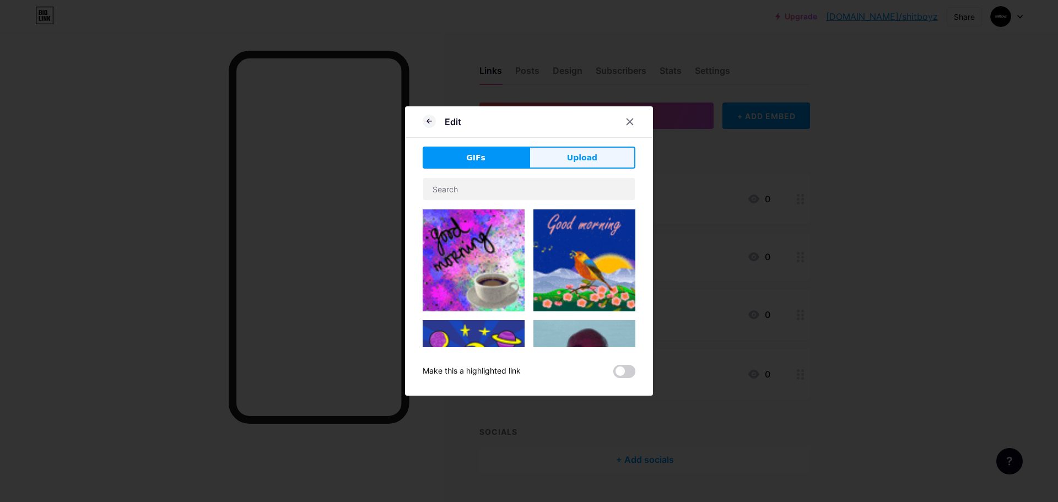
click at [565, 156] on button "Upload" at bounding box center [582, 158] width 106 height 22
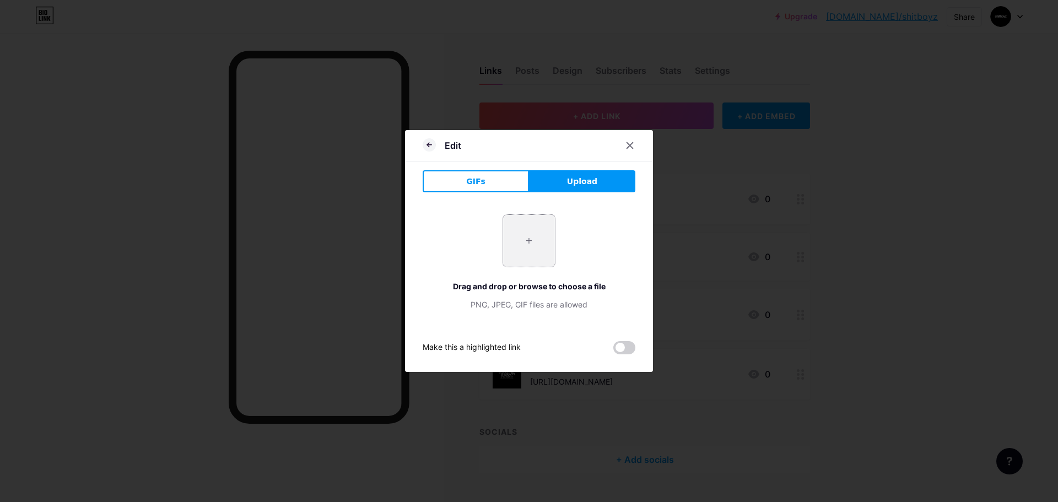
click at [516, 241] on input "file" at bounding box center [529, 241] width 52 height 52
type input "C:\fakepath\539884191_1349392253860627_3451217889943381972_n.jpg"
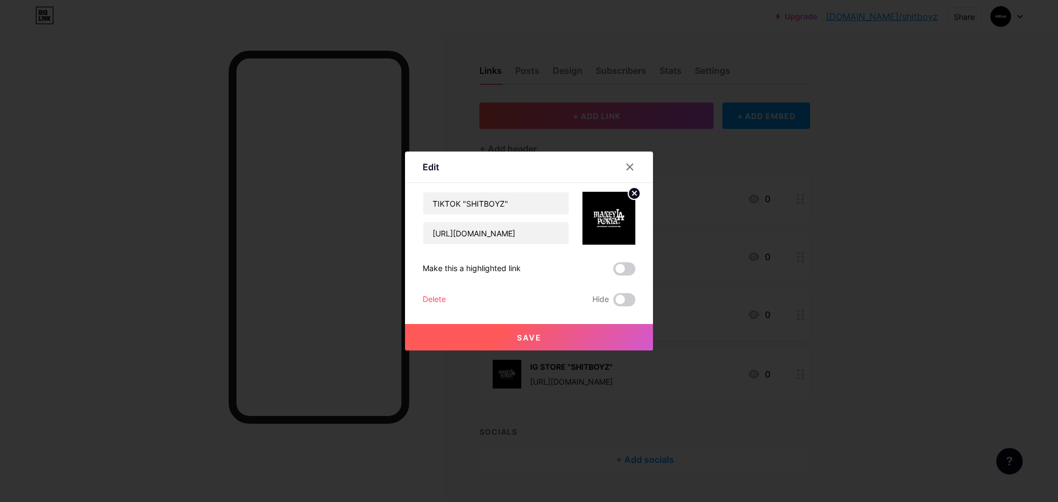
click at [597, 339] on button "Save" at bounding box center [529, 337] width 248 height 26
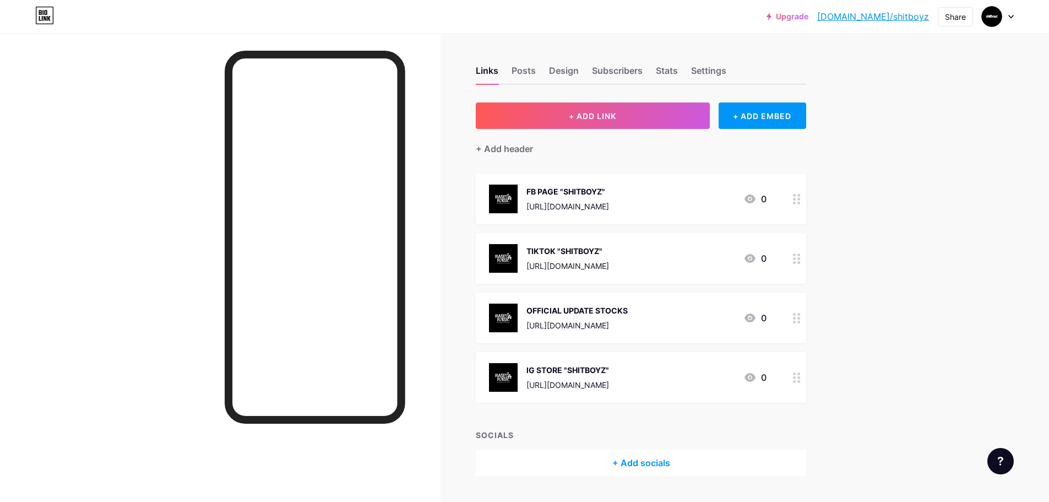
click at [1007, 16] on div at bounding box center [998, 17] width 32 height 20
click at [524, 65] on div "Posts" at bounding box center [524, 74] width 24 height 20
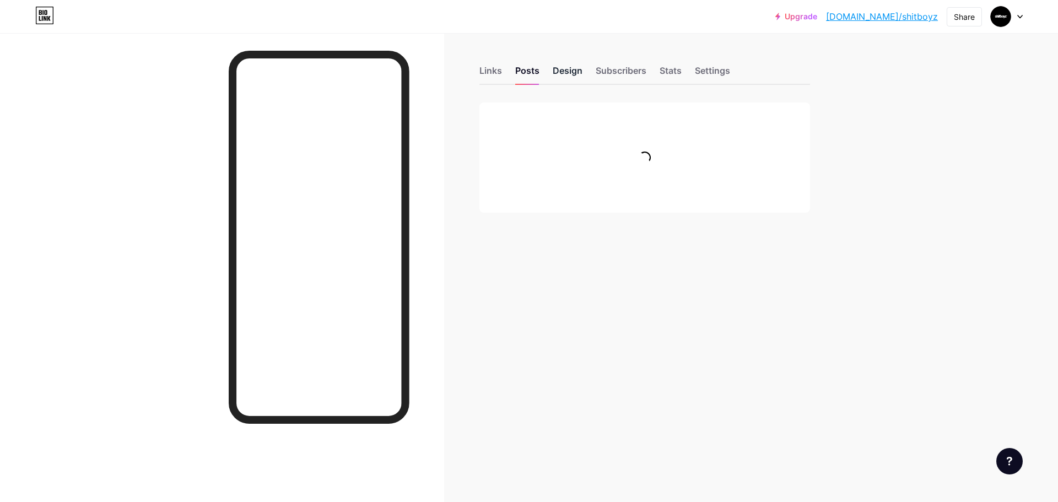
click at [564, 71] on div "Design" at bounding box center [568, 74] width 30 height 20
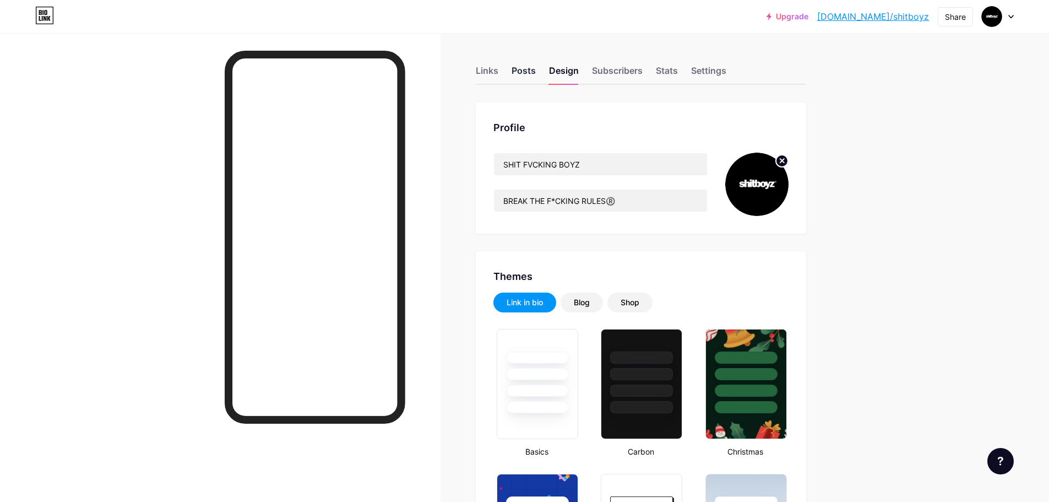
click at [532, 72] on div "Posts" at bounding box center [524, 74] width 24 height 20
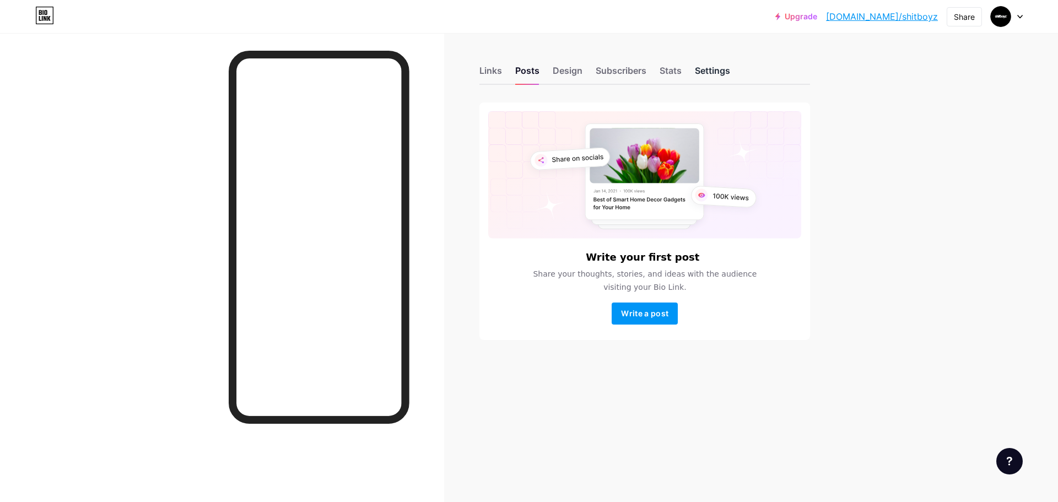
click at [703, 67] on div "Settings" at bounding box center [712, 74] width 35 height 20
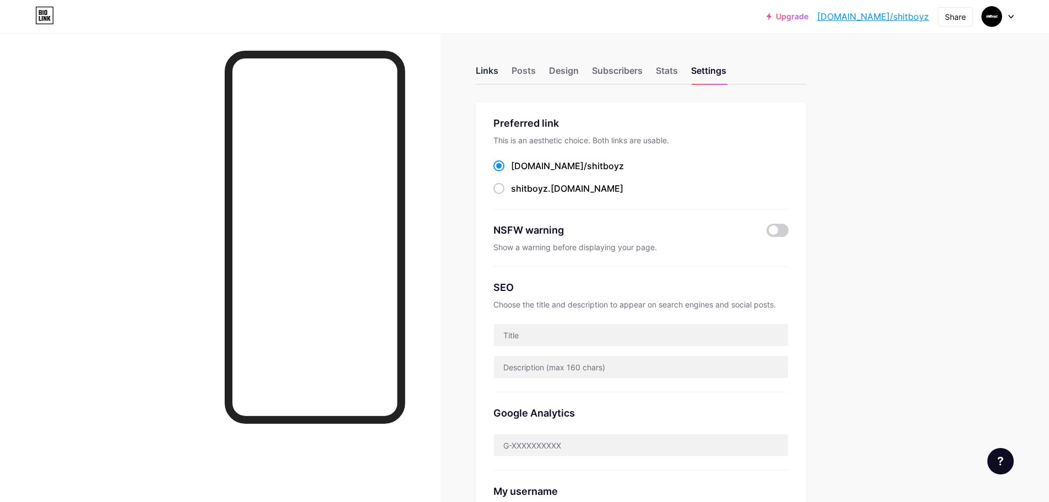
click at [497, 74] on div "Links" at bounding box center [487, 74] width 23 height 20
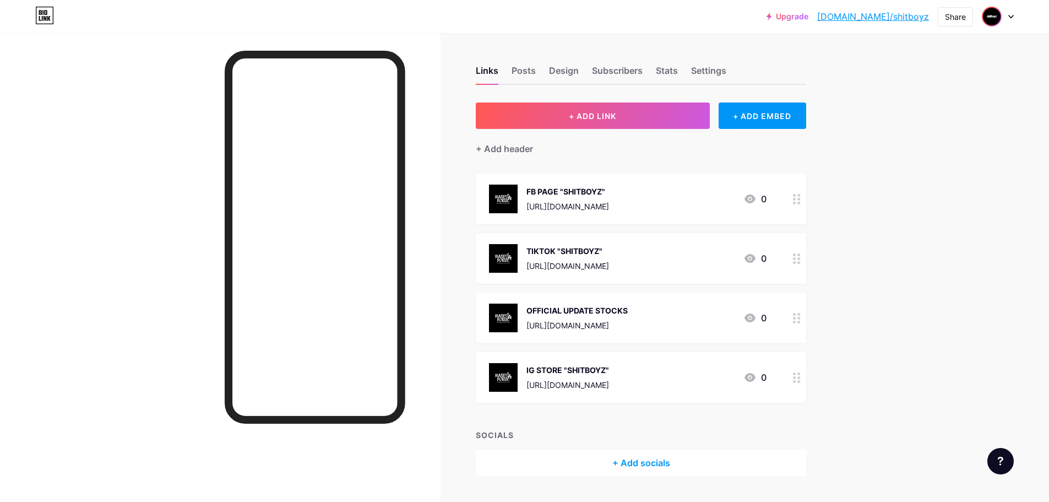
click at [991, 19] on img at bounding box center [992, 17] width 18 height 18
click at [929, 123] on link "Account settings" at bounding box center [945, 125] width 137 height 30
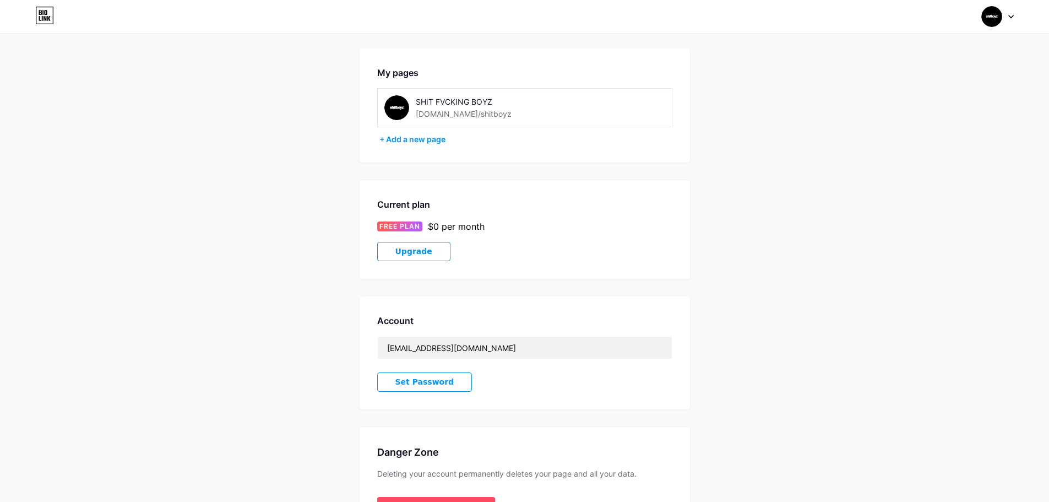
scroll to position [114, 0]
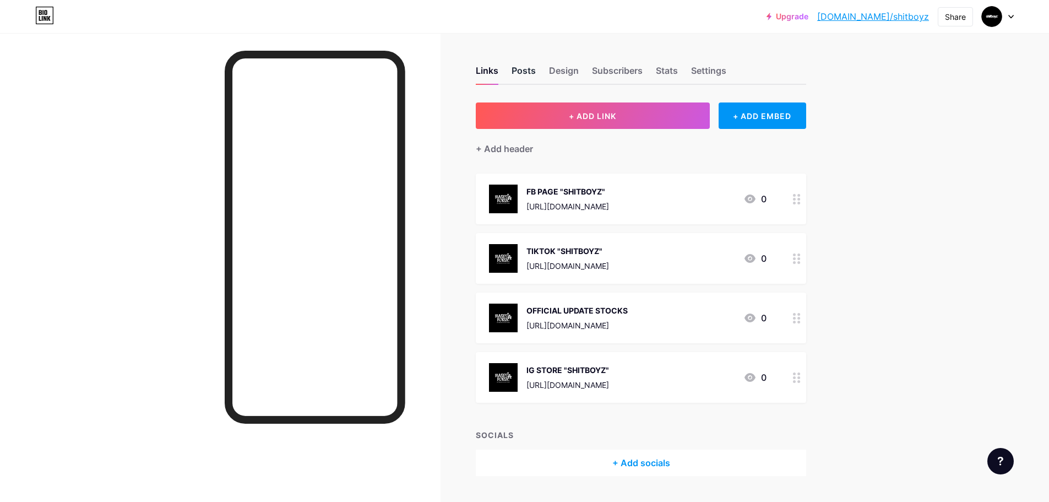
click at [528, 68] on div "Posts" at bounding box center [524, 74] width 24 height 20
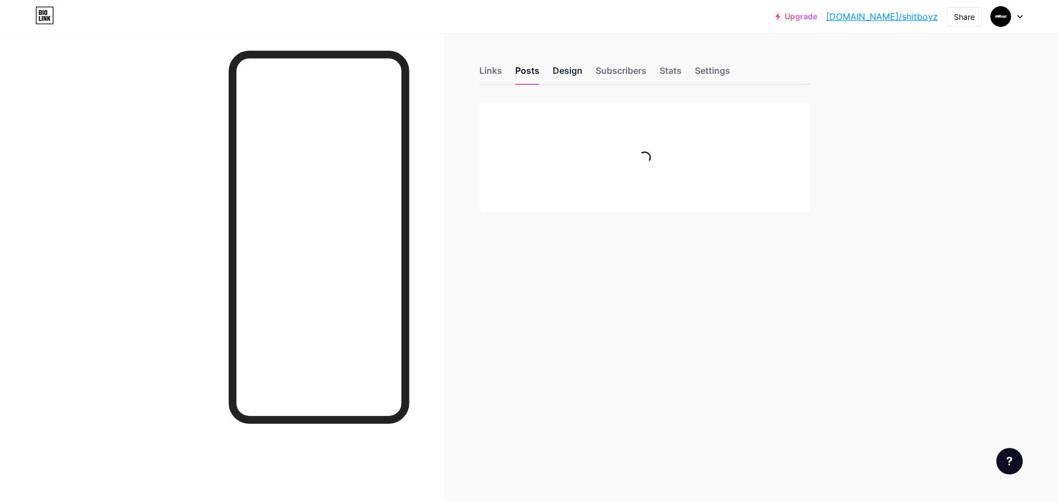
click at [553, 67] on div "Design" at bounding box center [568, 74] width 30 height 20
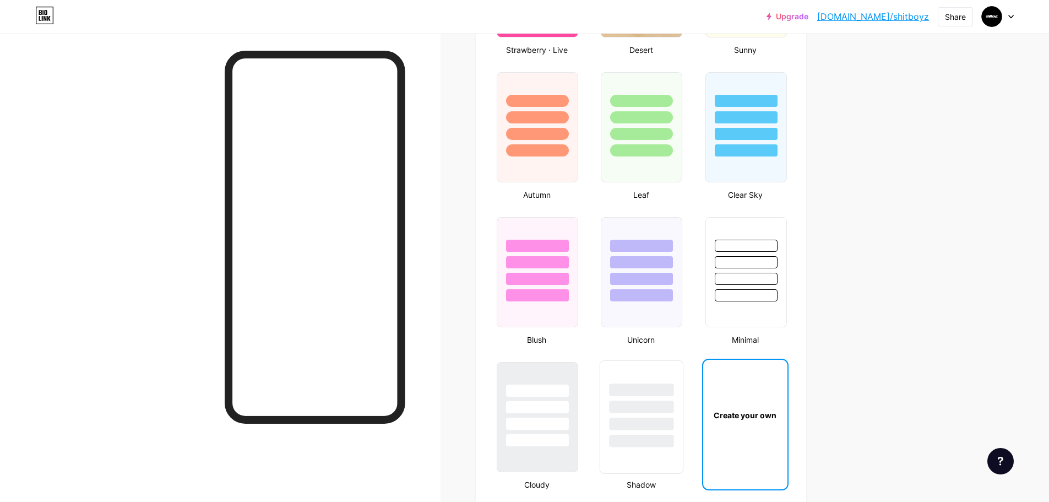
scroll to position [1007, 0]
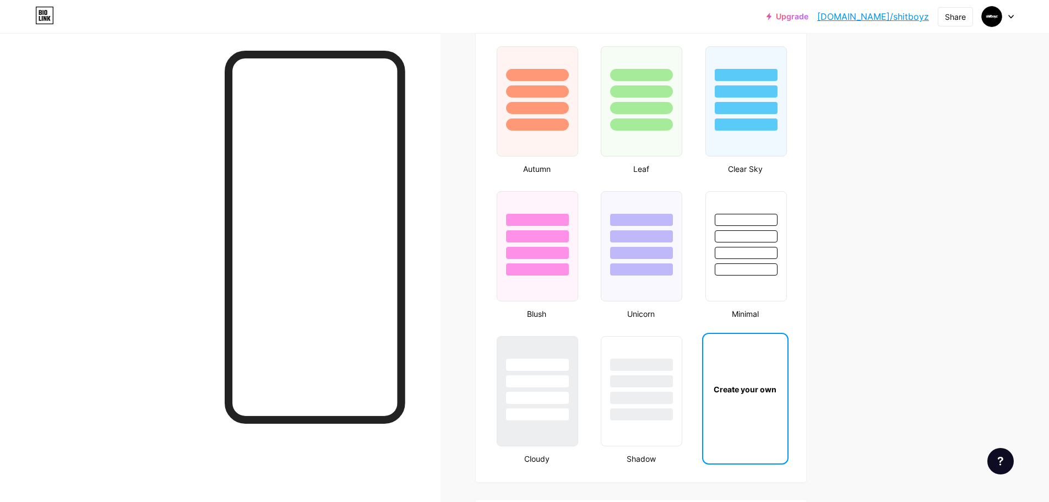
click at [756, 412] on div "Create your own" at bounding box center [745, 389] width 84 height 110
click at [755, 388] on div "Create your own" at bounding box center [745, 389] width 80 height 12
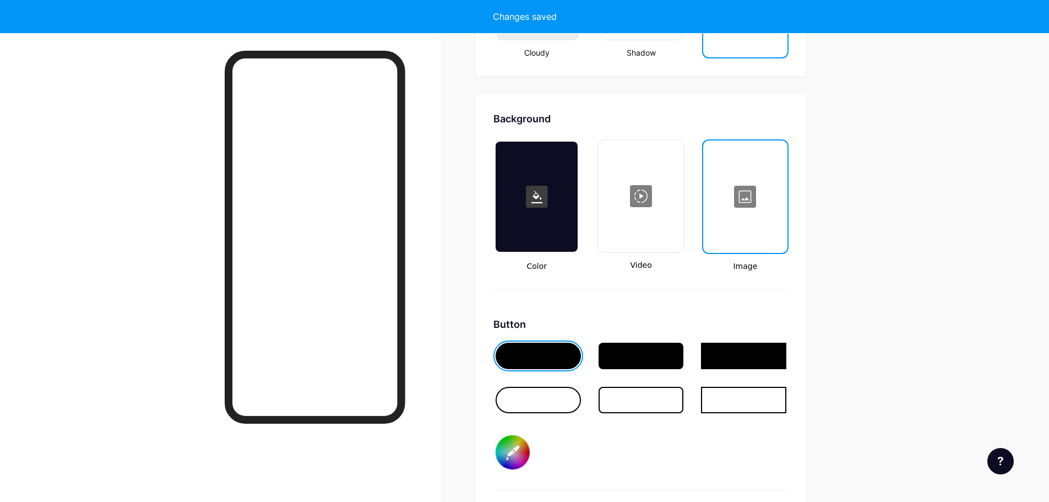
scroll to position [1463, 0]
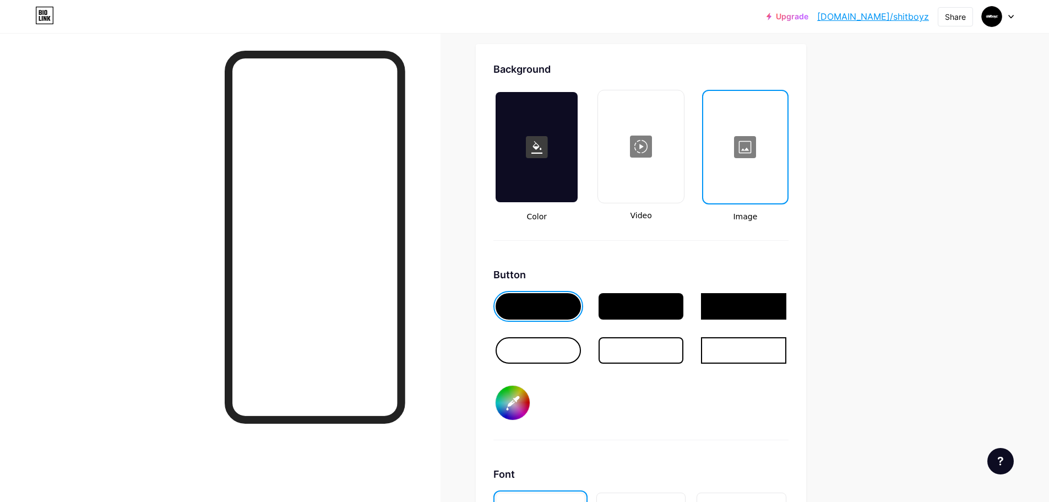
click at [735, 154] on div at bounding box center [746, 147] width 82 height 110
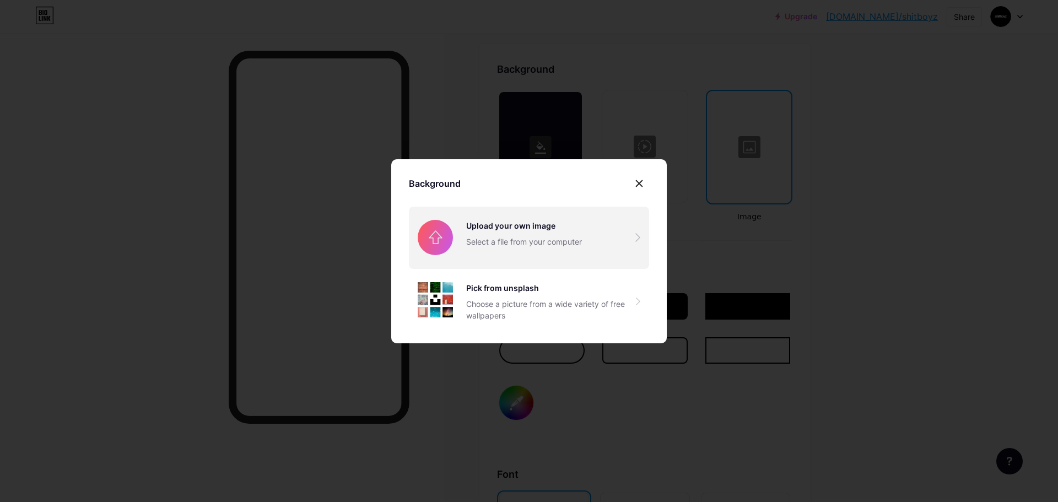
click at [497, 240] on input "file" at bounding box center [529, 238] width 240 height 62
click at [519, 237] on input "file" at bounding box center [529, 238] width 240 height 62
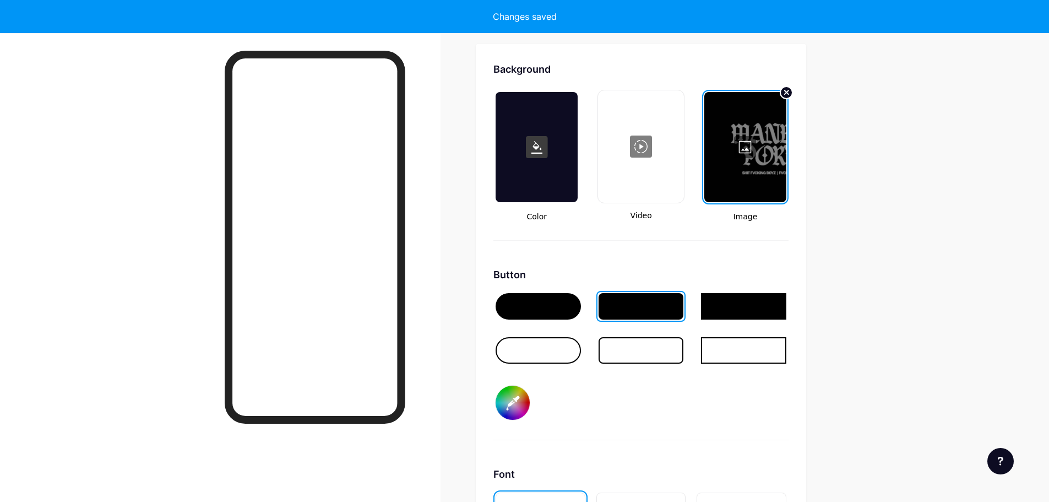
type input "#ffffff"
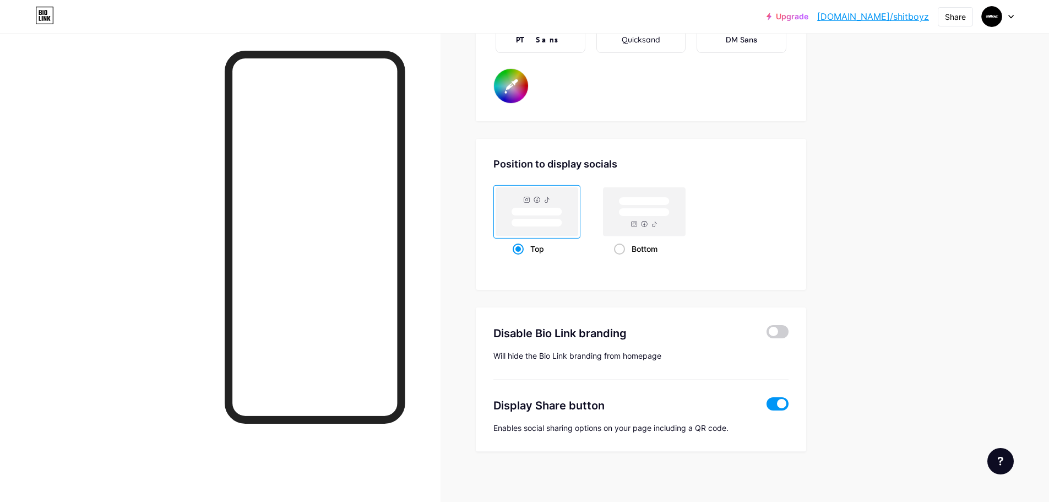
scroll to position [2022, 0]
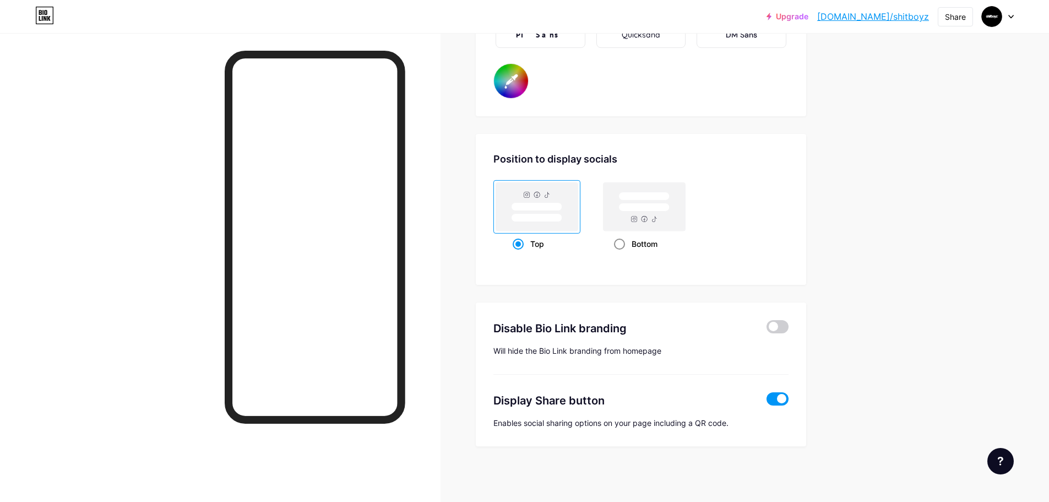
click at [655, 219] on rect at bounding box center [645, 206] width 82 height 48
click at [621, 254] on input "Bottom" at bounding box center [617, 257] width 7 height 7
radio input "true"
type input "#ffffff"
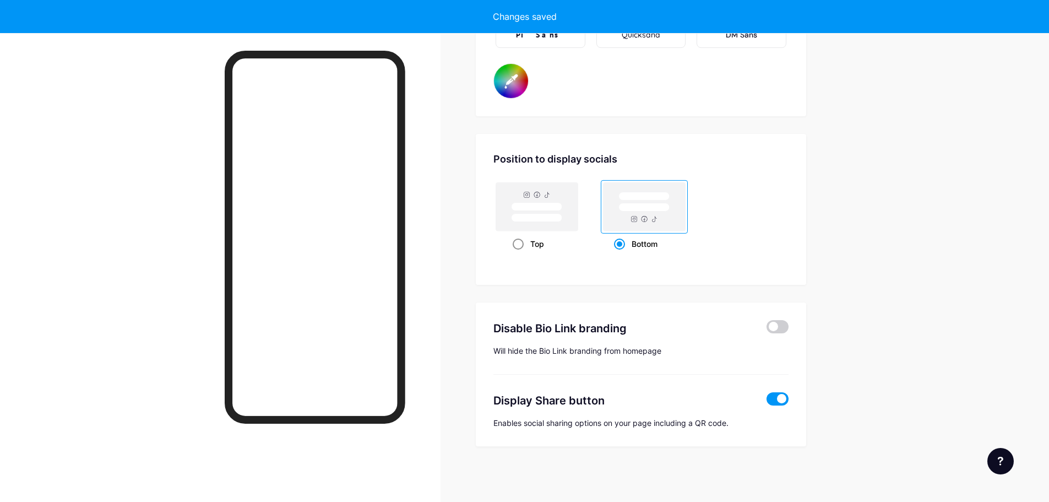
click at [536, 211] on rect at bounding box center [537, 207] width 51 height 8
click at [520, 254] on input "Top" at bounding box center [516, 257] width 7 height 7
radio input "true"
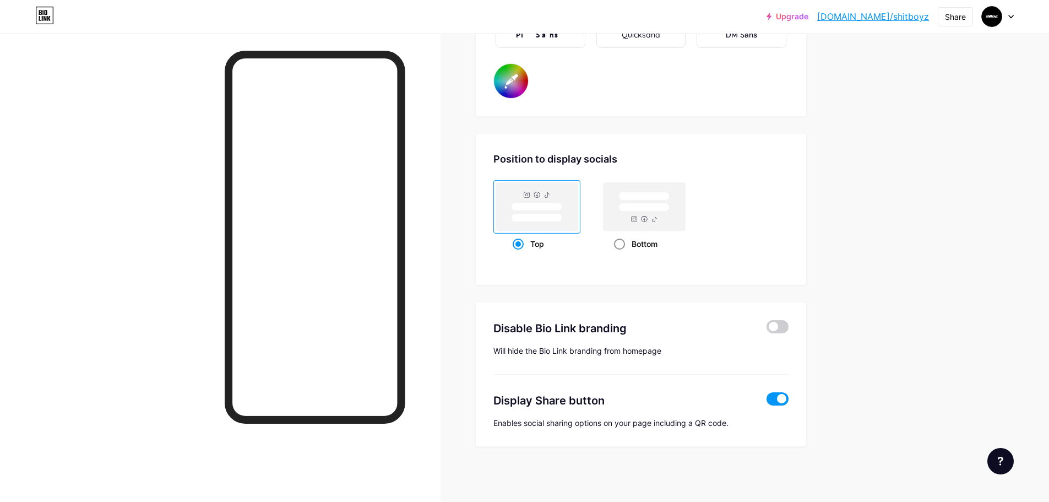
click at [629, 208] on rect at bounding box center [644, 207] width 51 height 8
click at [621, 254] on input "Bottom" at bounding box center [617, 257] width 7 height 7
radio input "true"
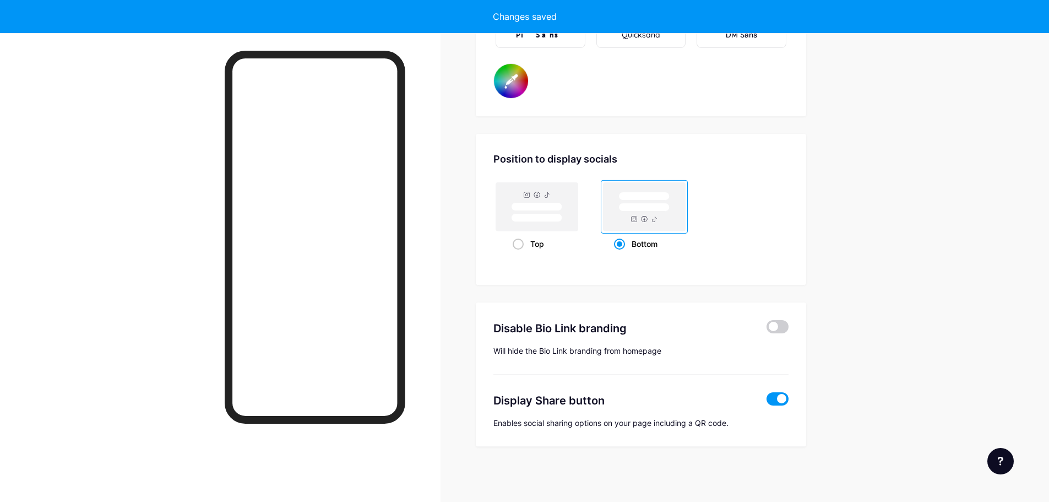
type input "#ffffff"
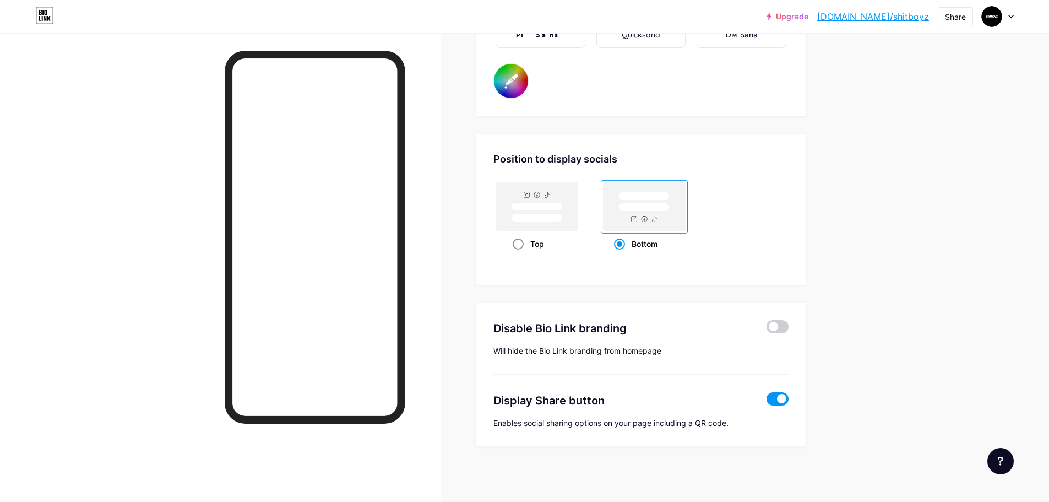
click at [556, 215] on rect at bounding box center [537, 218] width 51 height 8
click at [520, 254] on input "Top" at bounding box center [516, 257] width 7 height 7
radio input "true"
type input "#ffffff"
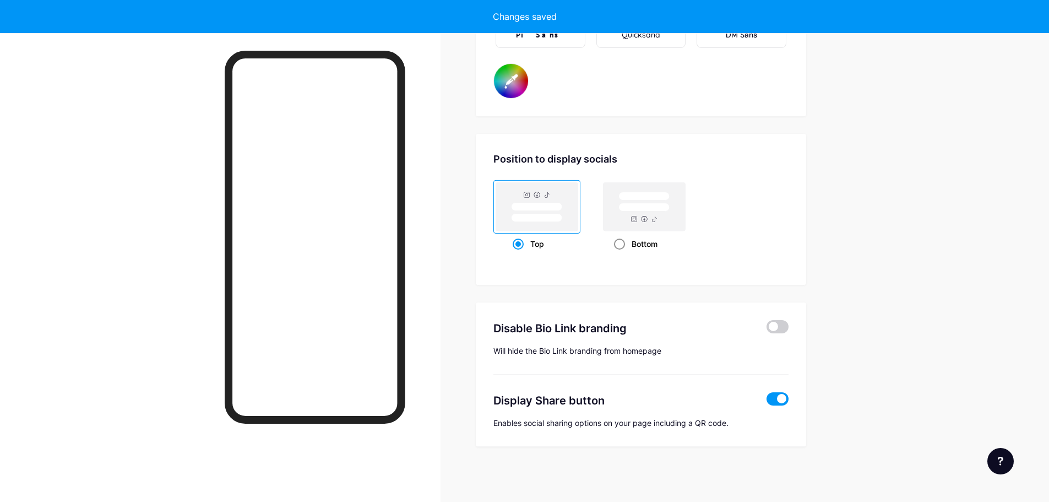
click at [652, 216] on rect at bounding box center [645, 206] width 82 height 48
click at [621, 254] on input "Bottom" at bounding box center [617, 257] width 7 height 7
radio input "true"
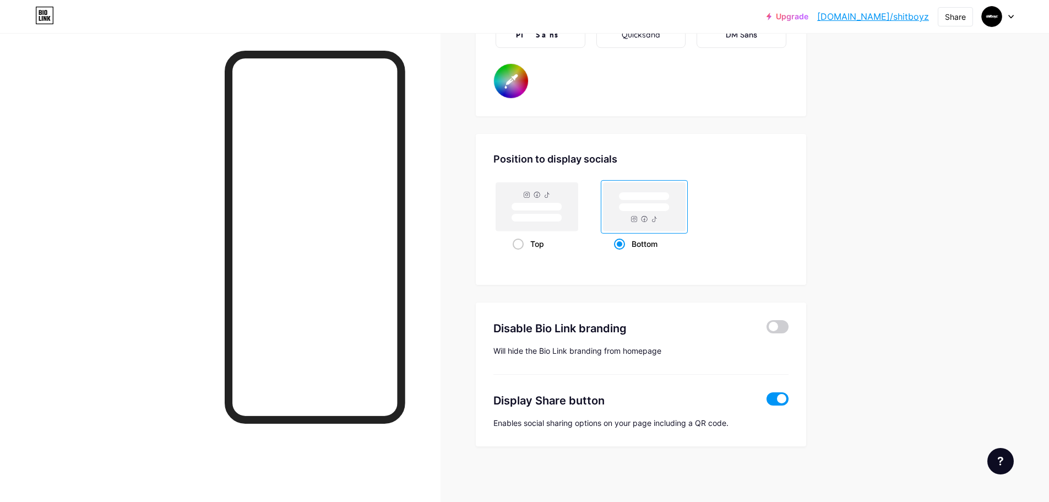
type input "#ffffff"
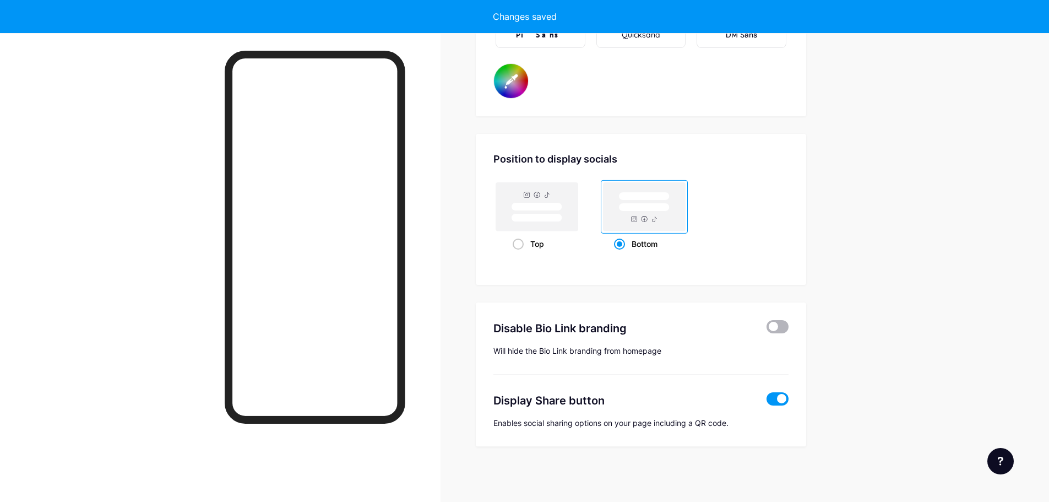
click at [788, 324] on span at bounding box center [778, 326] width 22 height 13
click at [767, 329] on input "checkbox" at bounding box center [767, 329] width 0 height 0
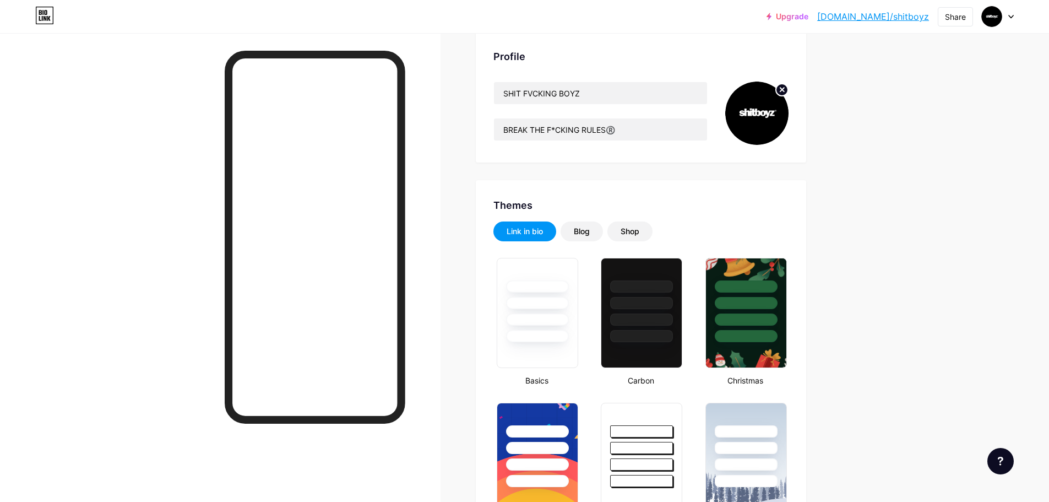
scroll to position [55, 0]
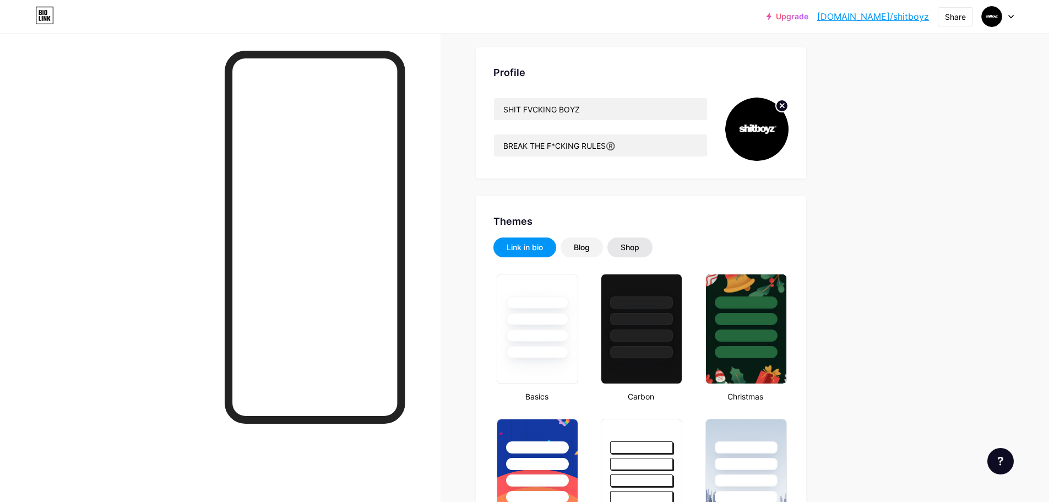
click at [639, 247] on div "Shop" at bounding box center [630, 247] width 19 height 11
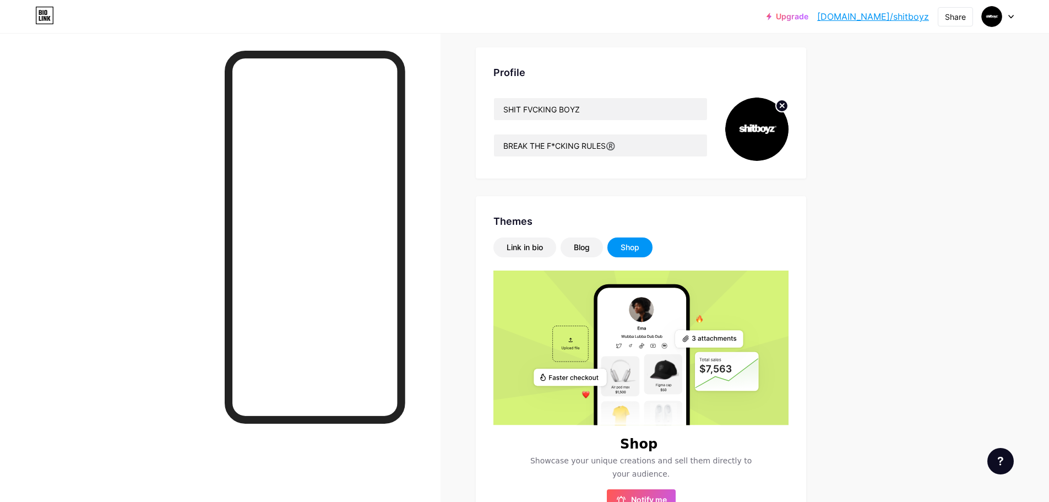
click at [638, 243] on div "Shop" at bounding box center [630, 247] width 19 height 11
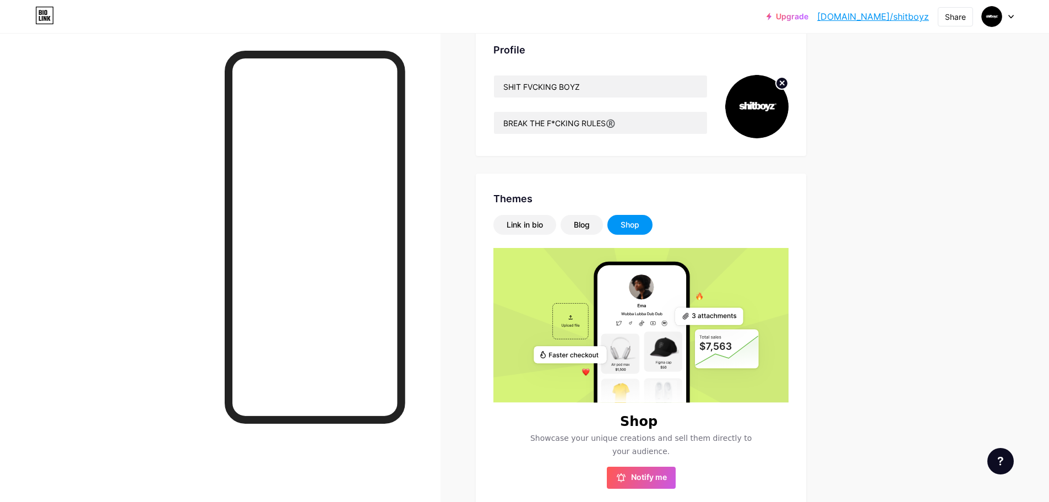
scroll to position [0, 0]
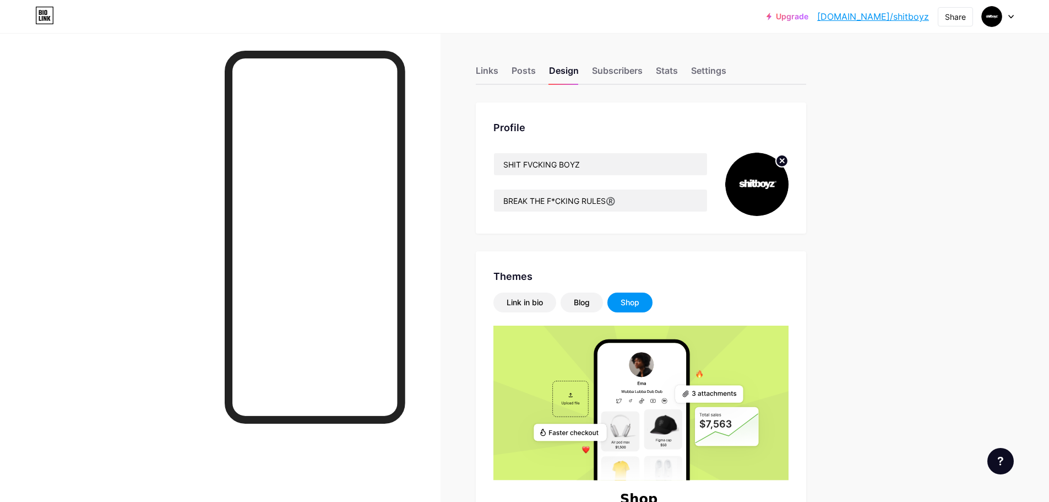
click at [916, 18] on link "[DOMAIN_NAME]/shitboyz" at bounding box center [874, 16] width 112 height 13
click at [533, 71] on div "Posts" at bounding box center [524, 74] width 24 height 20
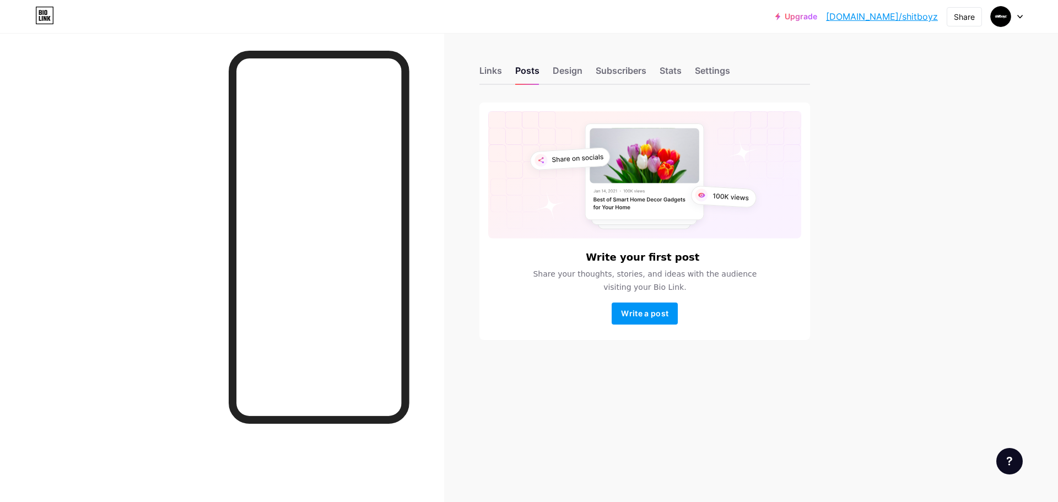
click at [475, 64] on div "Links Posts Design Subscribers Stats Settings Write your first post Share your …" at bounding box center [428, 214] width 856 height 362
click at [480, 67] on div "Links" at bounding box center [490, 74] width 23 height 20
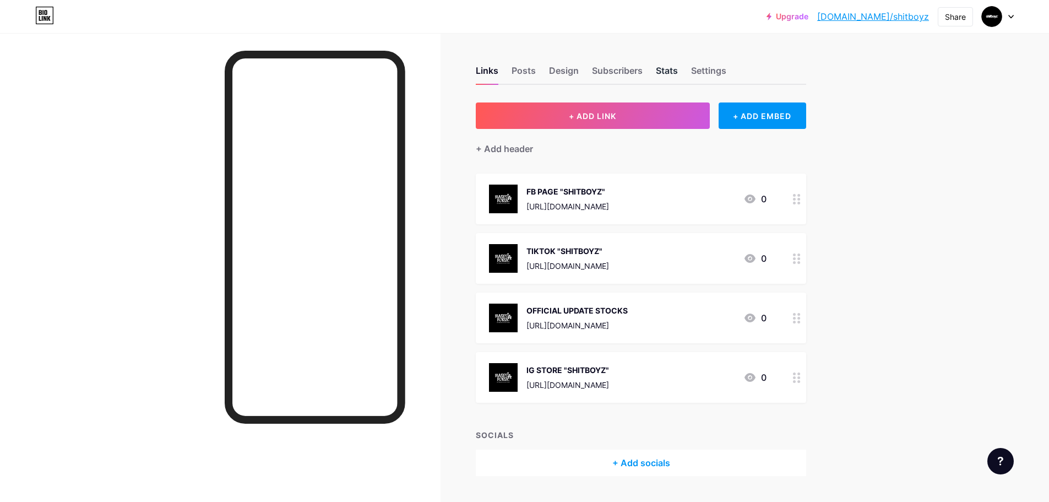
click at [662, 72] on div "Stats" at bounding box center [667, 74] width 22 height 20
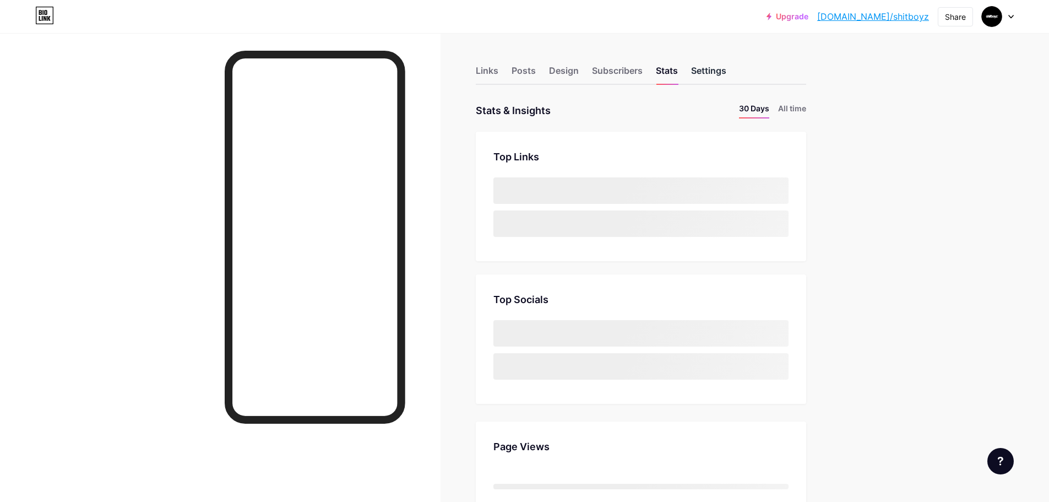
click at [709, 67] on div "Settings" at bounding box center [708, 74] width 35 height 20
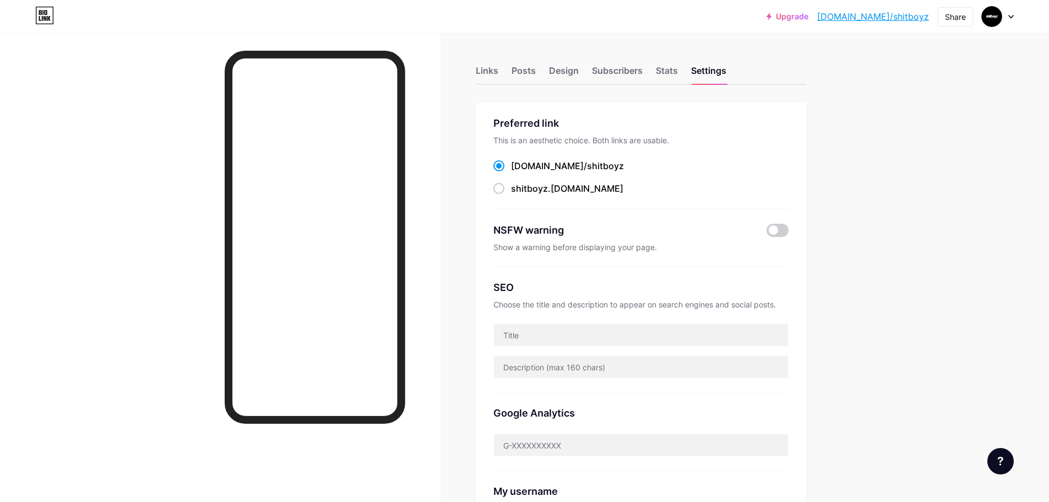
click at [531, 63] on div "Links Posts Design Subscribers Stats Settings" at bounding box center [641, 65] width 331 height 39
click at [529, 68] on div "Posts" at bounding box center [524, 74] width 24 height 20
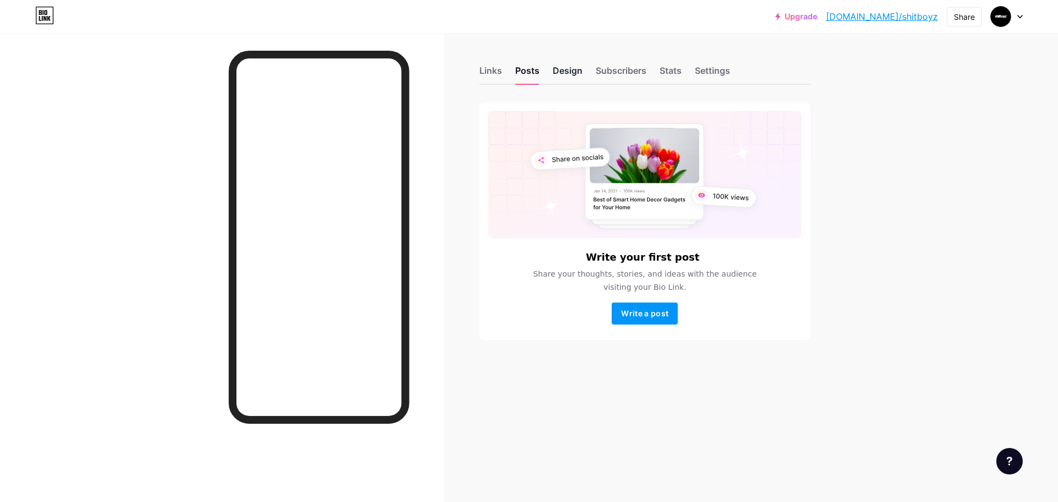
click at [560, 67] on div "Design" at bounding box center [568, 74] width 30 height 20
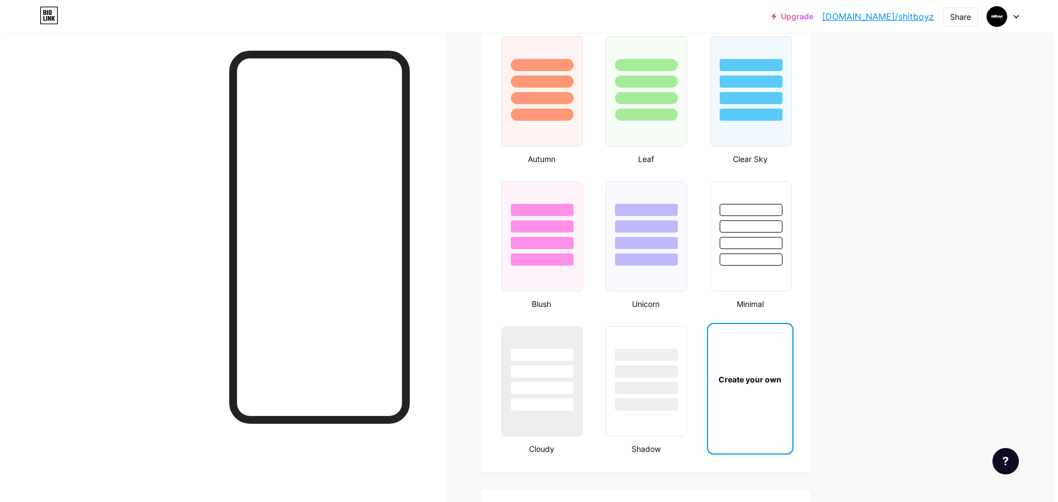
scroll to position [1212, 0]
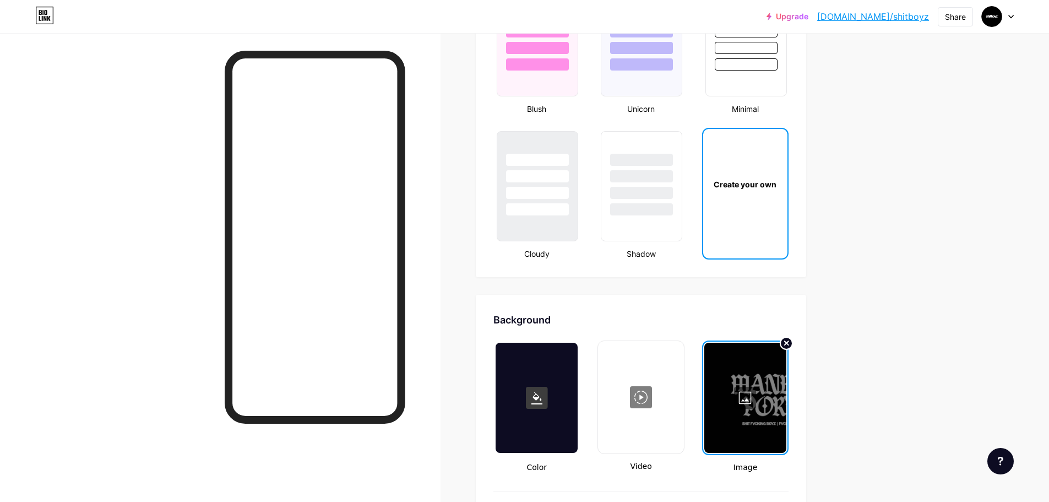
click at [755, 397] on div at bounding box center [746, 398] width 82 height 110
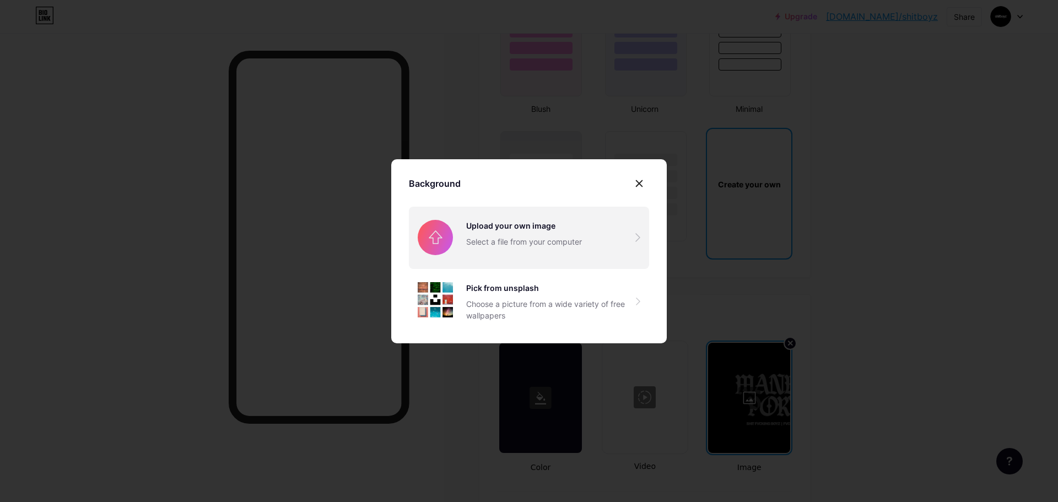
click at [561, 237] on input "file" at bounding box center [529, 238] width 240 height 62
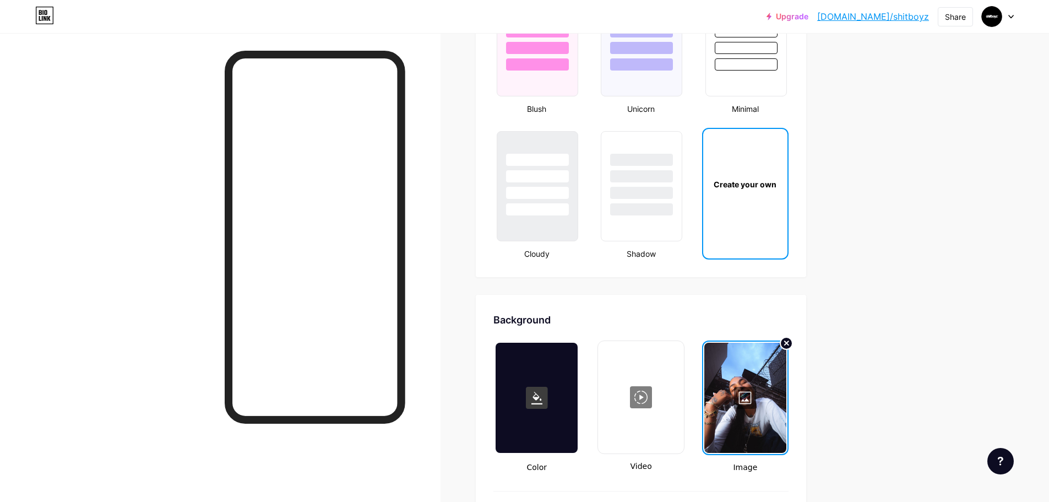
click at [913, 18] on link "[DOMAIN_NAME]/shitboyz" at bounding box center [874, 16] width 112 height 13
click at [748, 208] on div "Create your own" at bounding box center [745, 184] width 84 height 110
click at [746, 399] on div at bounding box center [746, 398] width 82 height 110
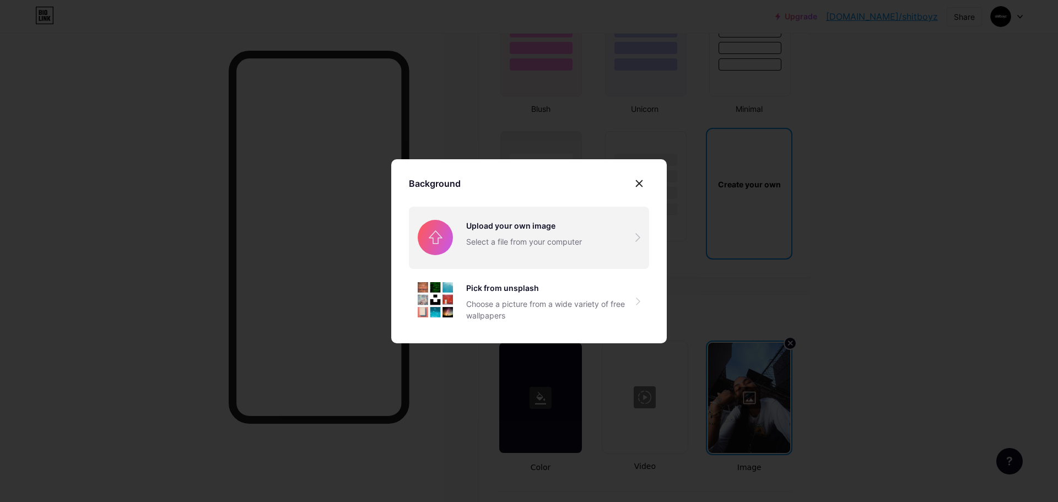
click at [501, 231] on input "file" at bounding box center [529, 238] width 240 height 62
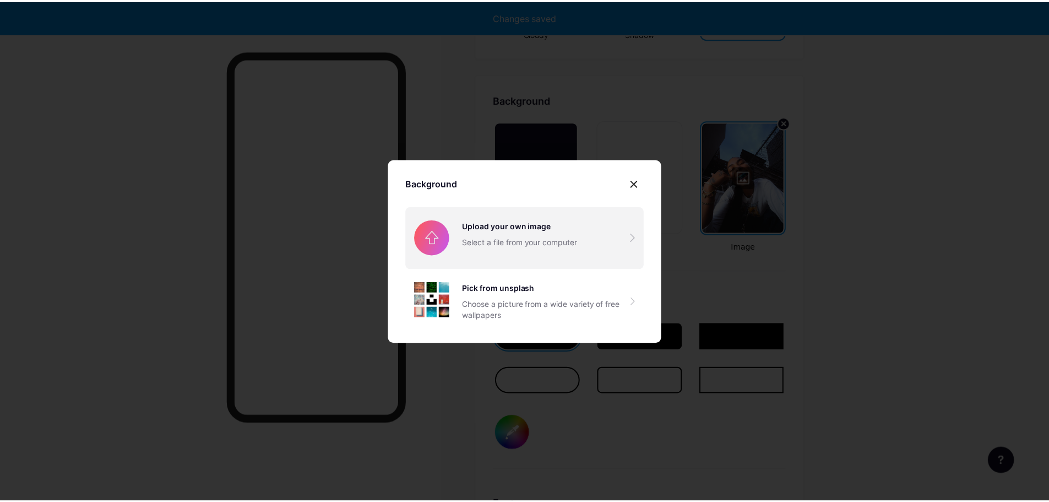
scroll to position [1463, 0]
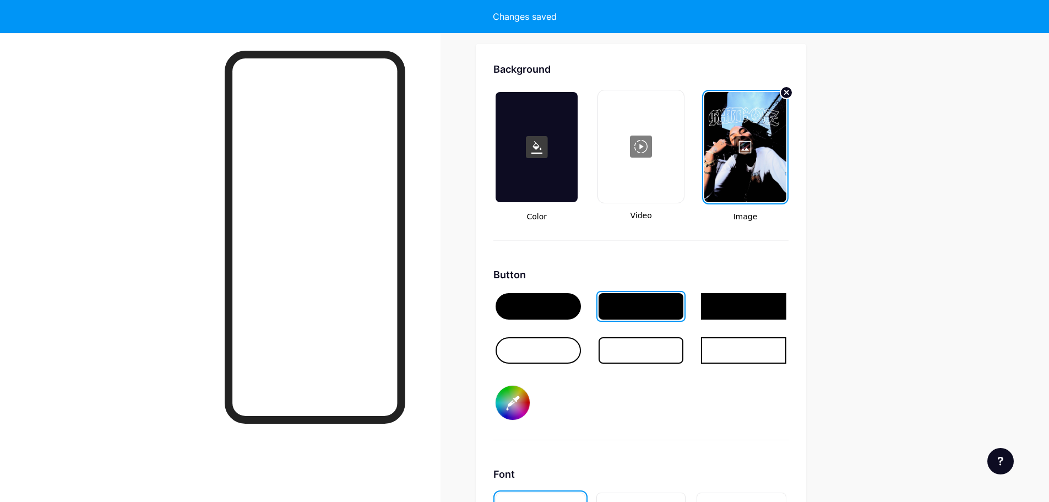
type input "#ffffff"
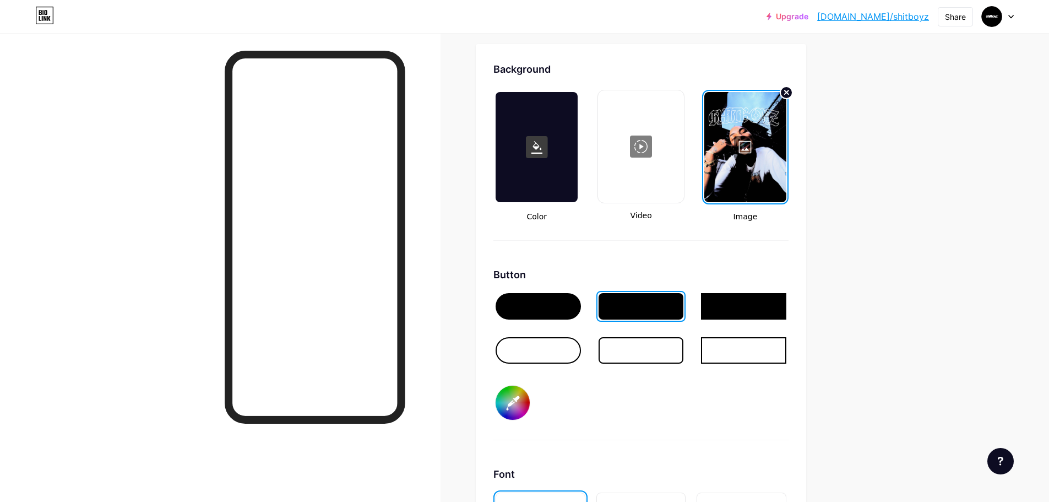
click at [957, 15] on div "Share" at bounding box center [955, 17] width 21 height 12
click at [900, 15] on link "[DOMAIN_NAME]/shitboyz" at bounding box center [874, 16] width 112 height 13
click at [950, 14] on div "Share" at bounding box center [955, 17] width 21 height 12
click at [854, 64] on div "Copy link" at bounding box center [891, 57] width 164 height 26
